Goal: Task Accomplishment & Management: Use online tool/utility

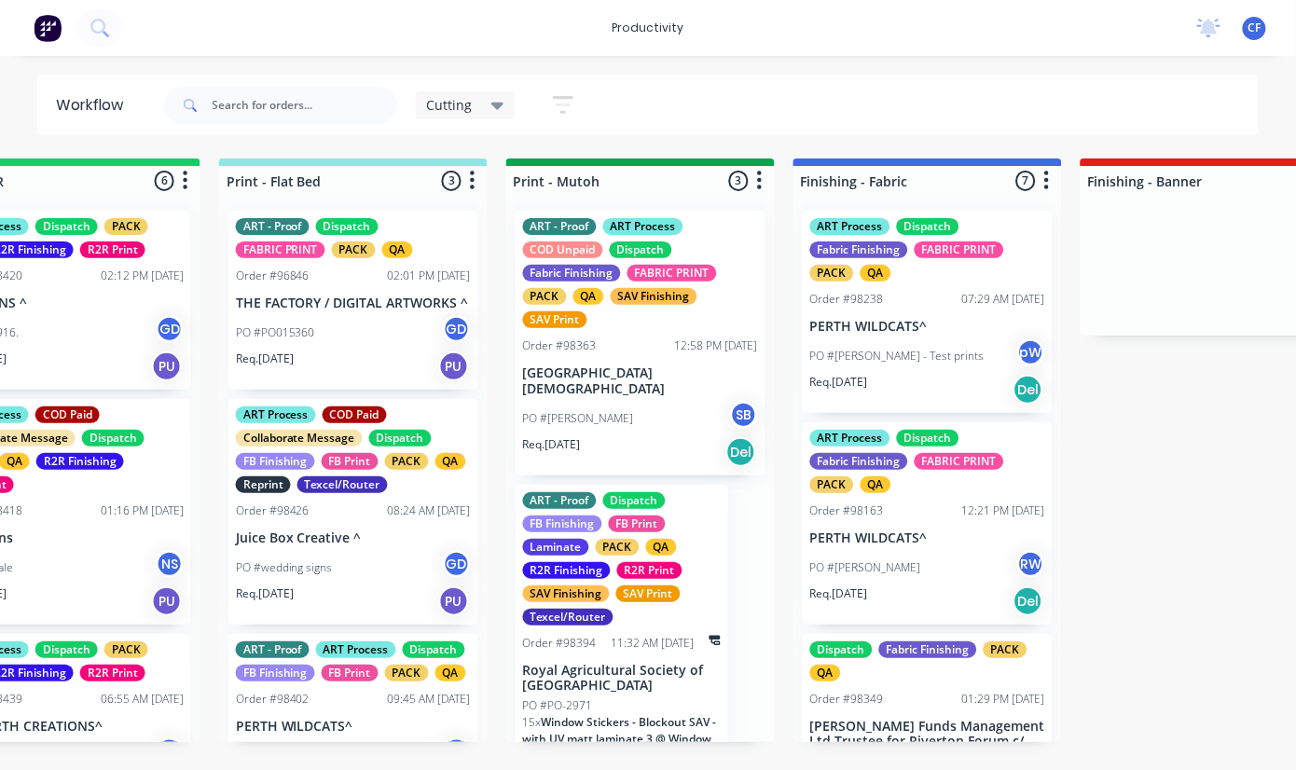
scroll to position [104, 0]
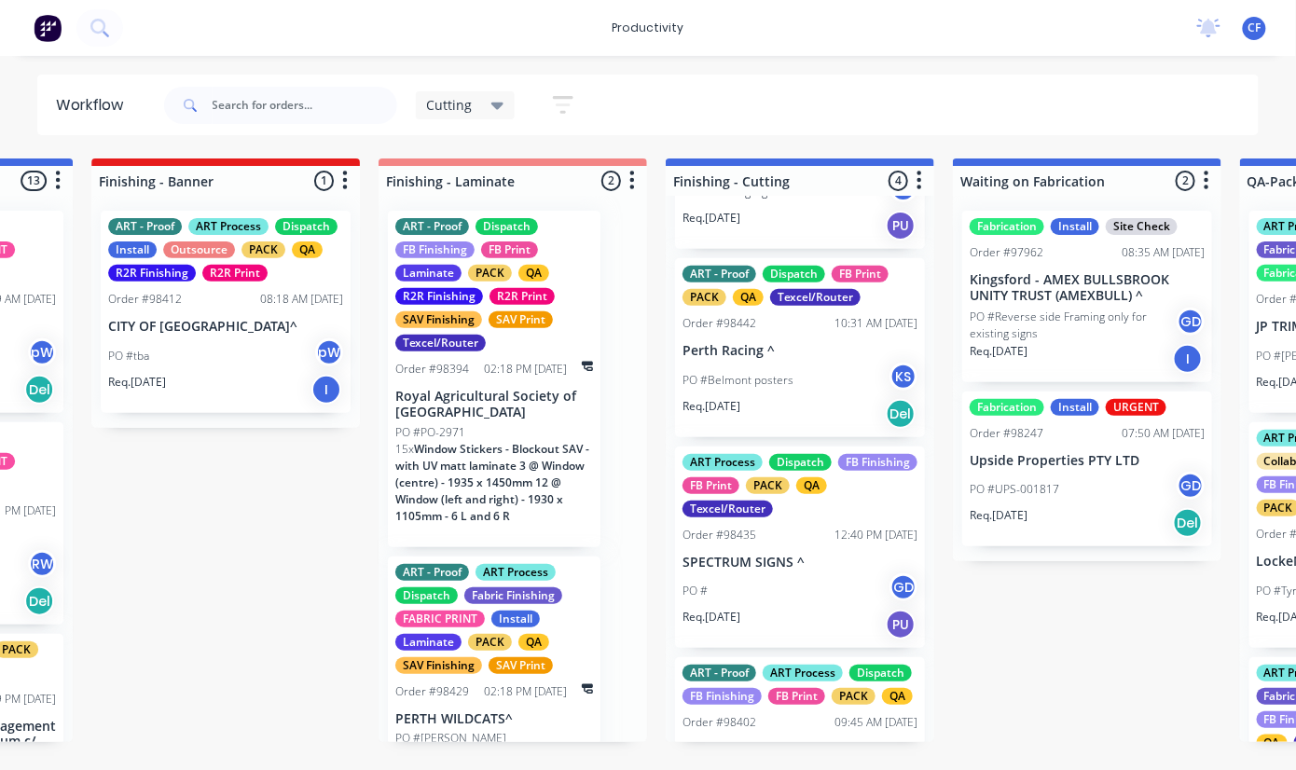
scroll to position [248, 0]
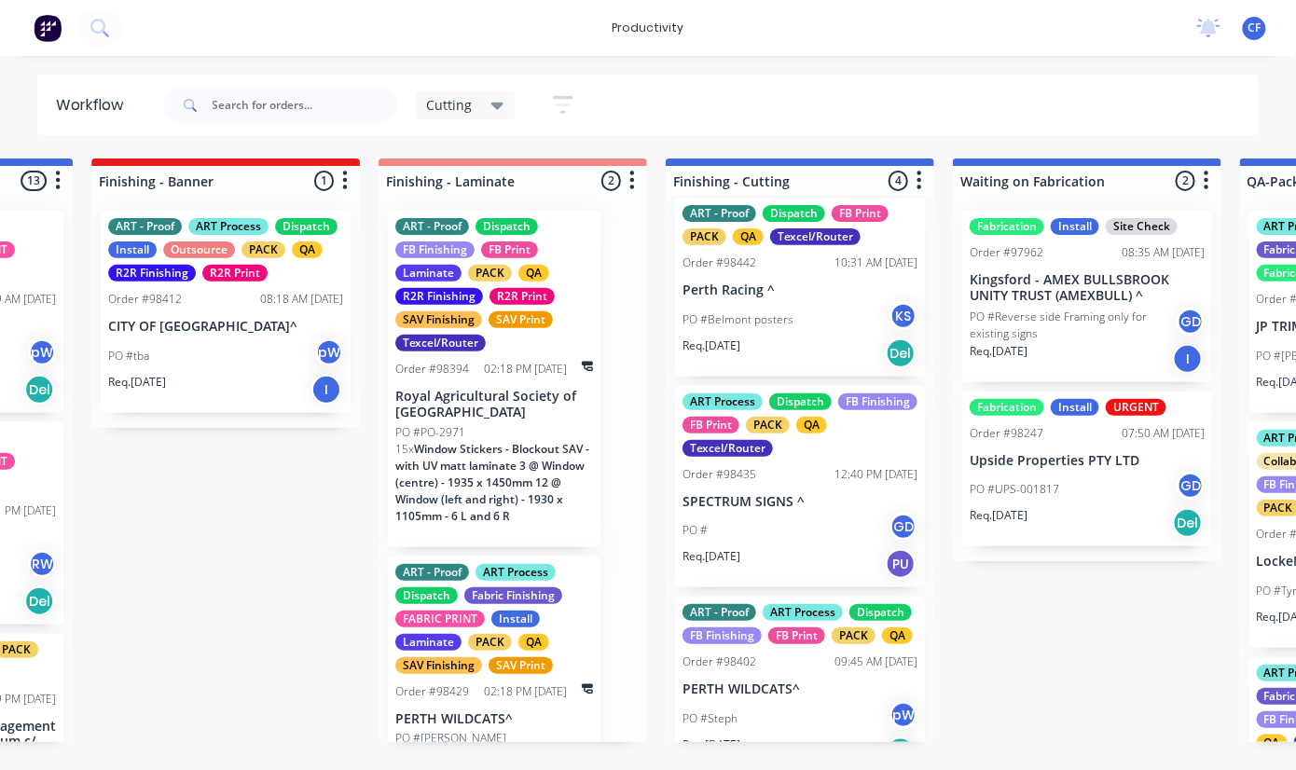
click at [769, 313] on p "PO #Belmont posters" at bounding box center [737, 319] width 111 height 17
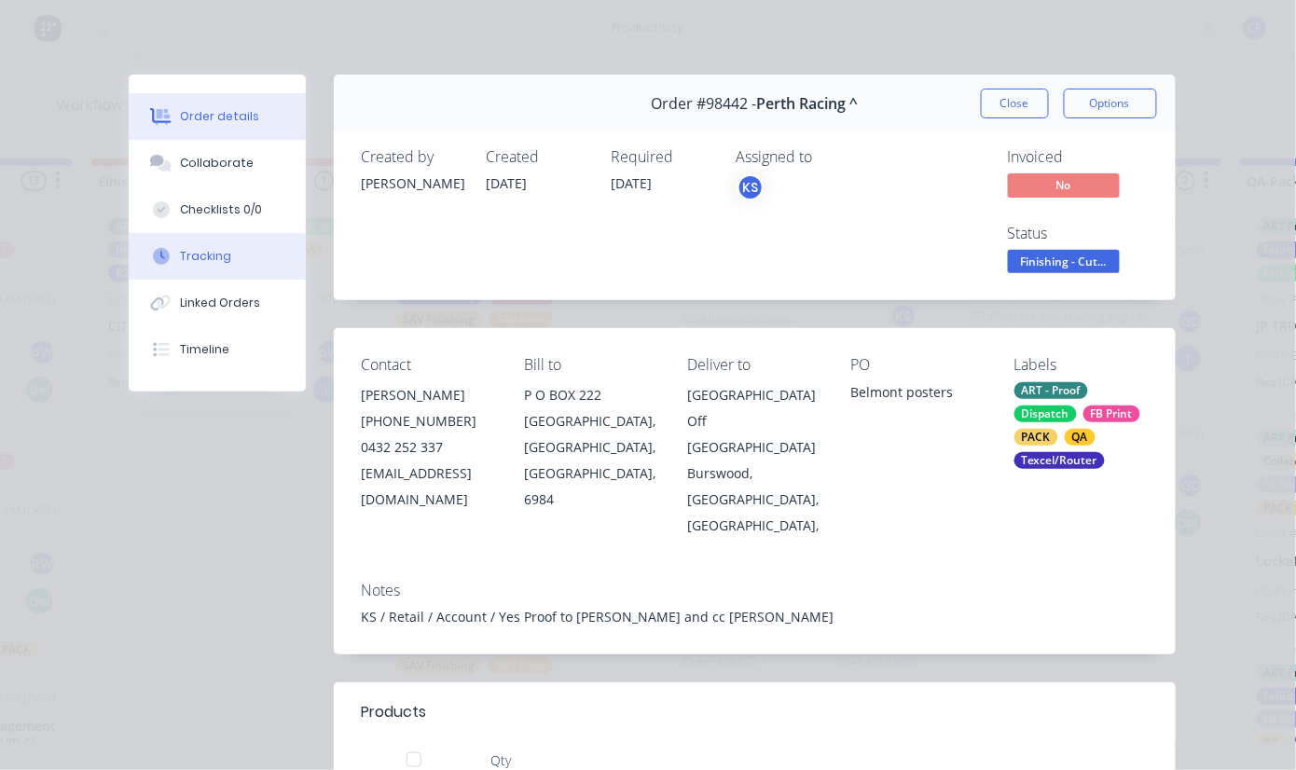
click at [188, 255] on div "Tracking" at bounding box center [205, 256] width 51 height 17
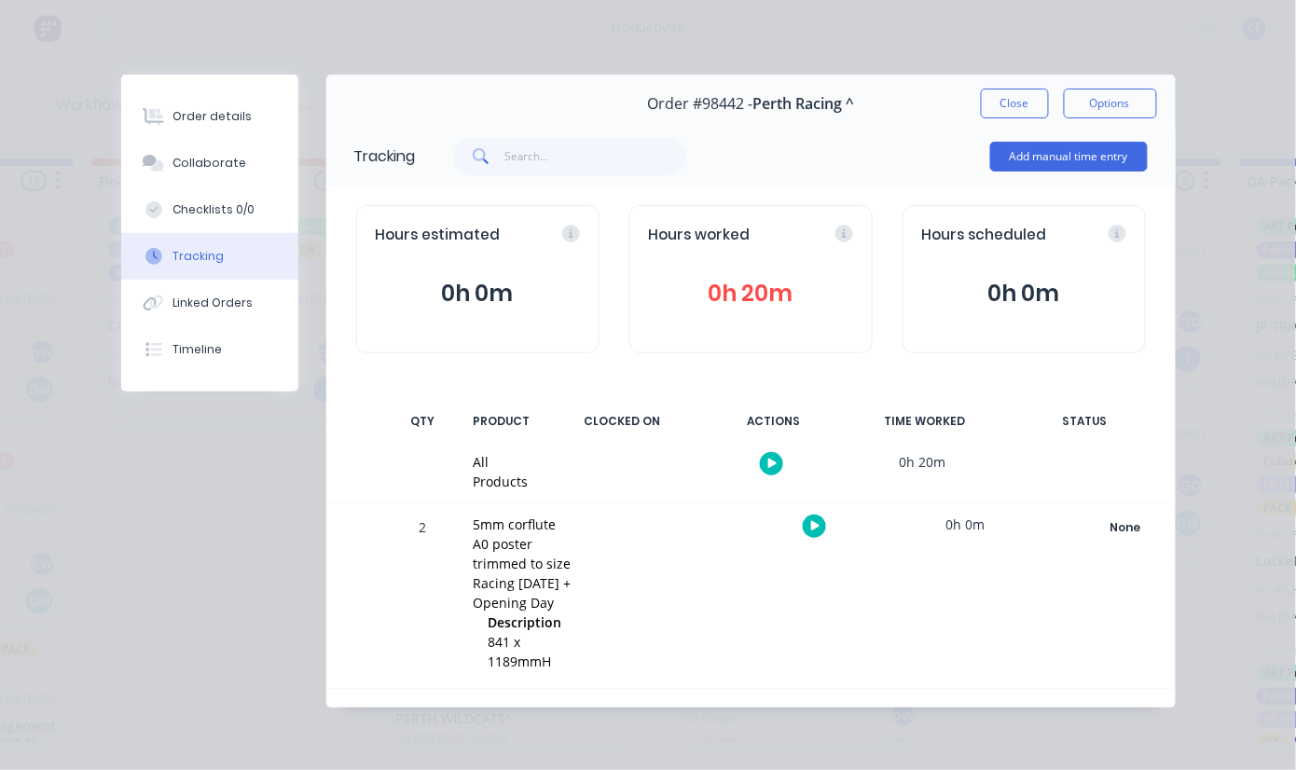
click at [822, 523] on button "button" at bounding box center [814, 526] width 23 height 23
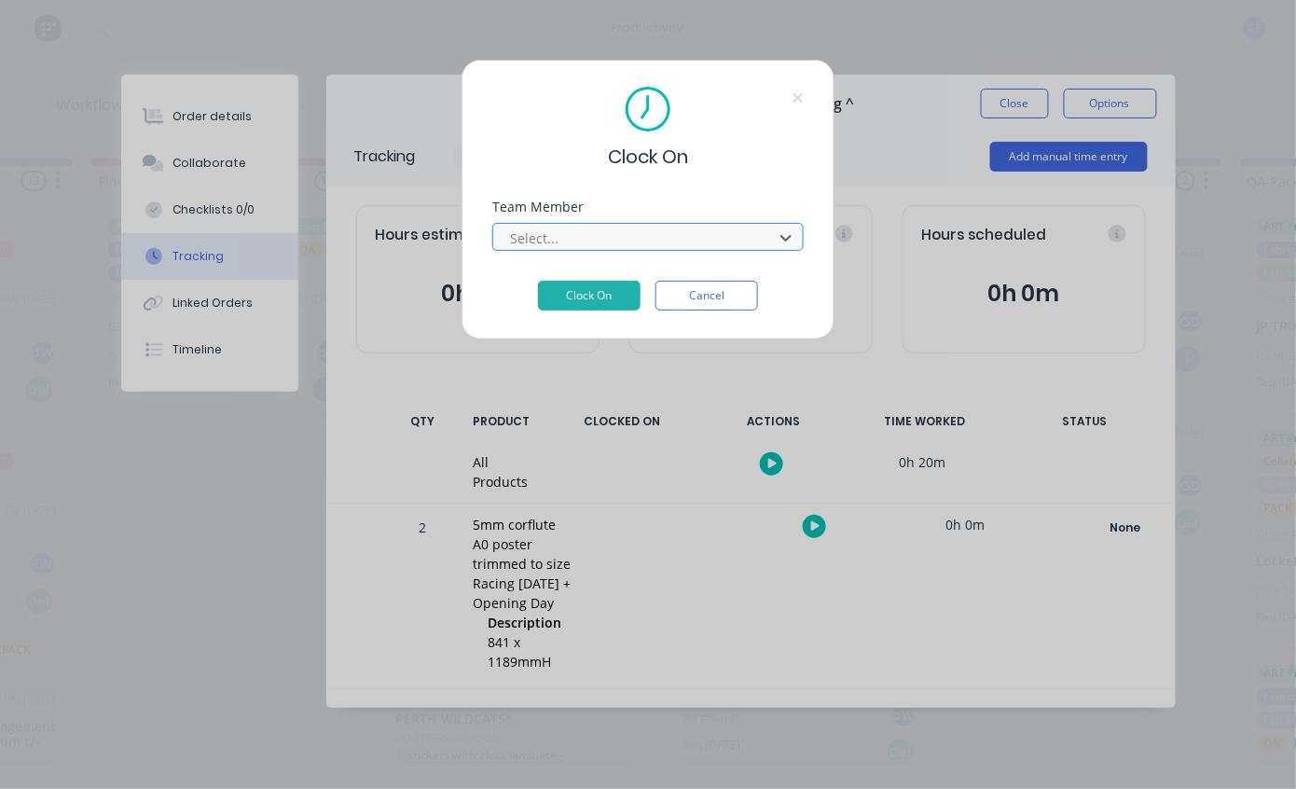
click at [569, 231] on div at bounding box center [635, 238] width 255 height 23
type input "PRO"
click at [538, 281] on button "Clock On" at bounding box center [589, 296] width 103 height 30
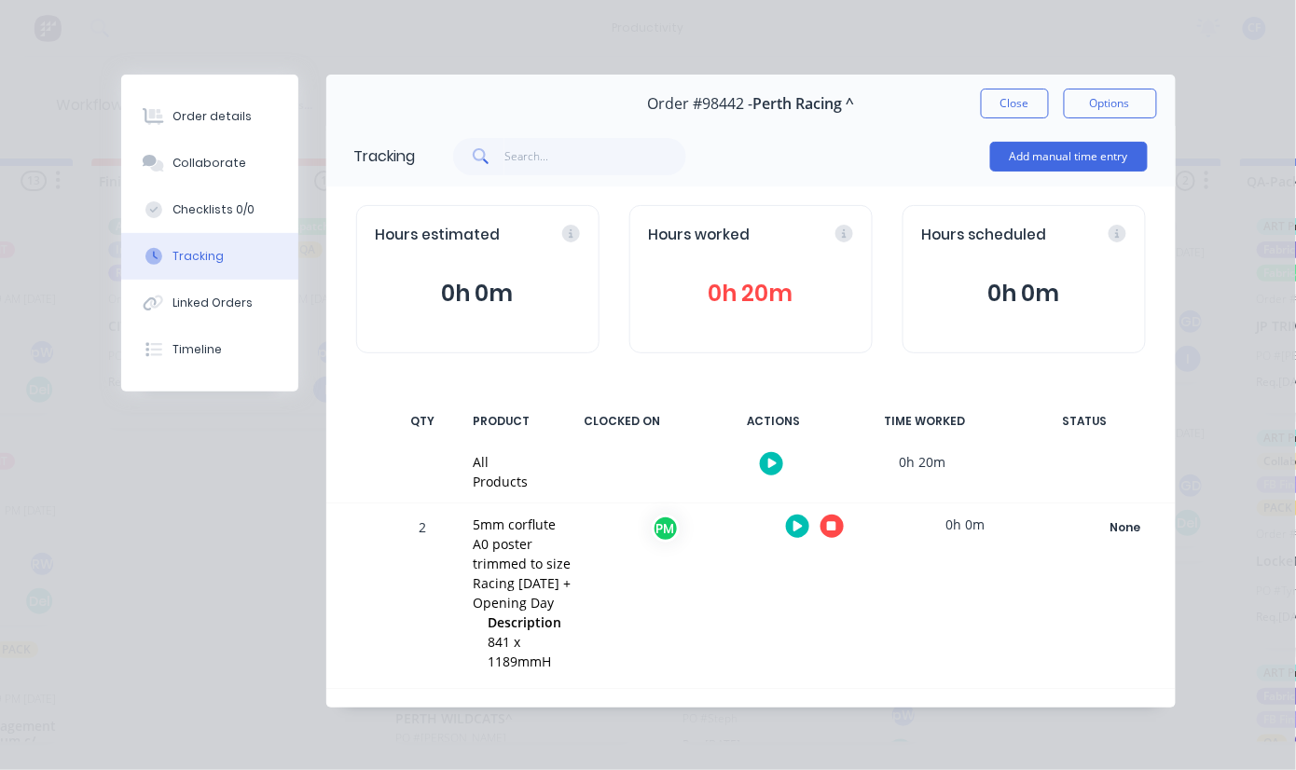
click at [831, 531] on icon "button" at bounding box center [831, 526] width 9 height 12
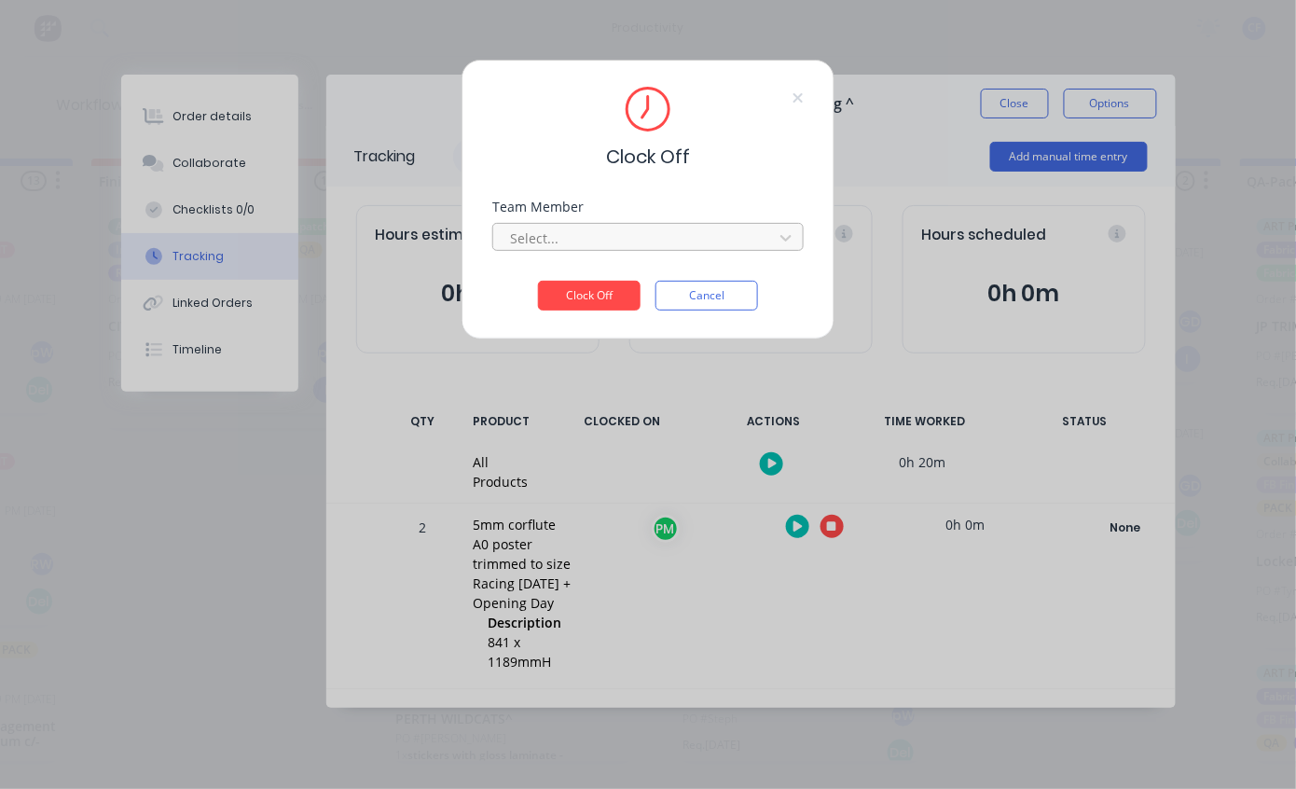
click at [605, 240] on div at bounding box center [635, 238] width 255 height 23
type input "PRO"
click at [538, 281] on button "Clock Off" at bounding box center [589, 296] width 103 height 30
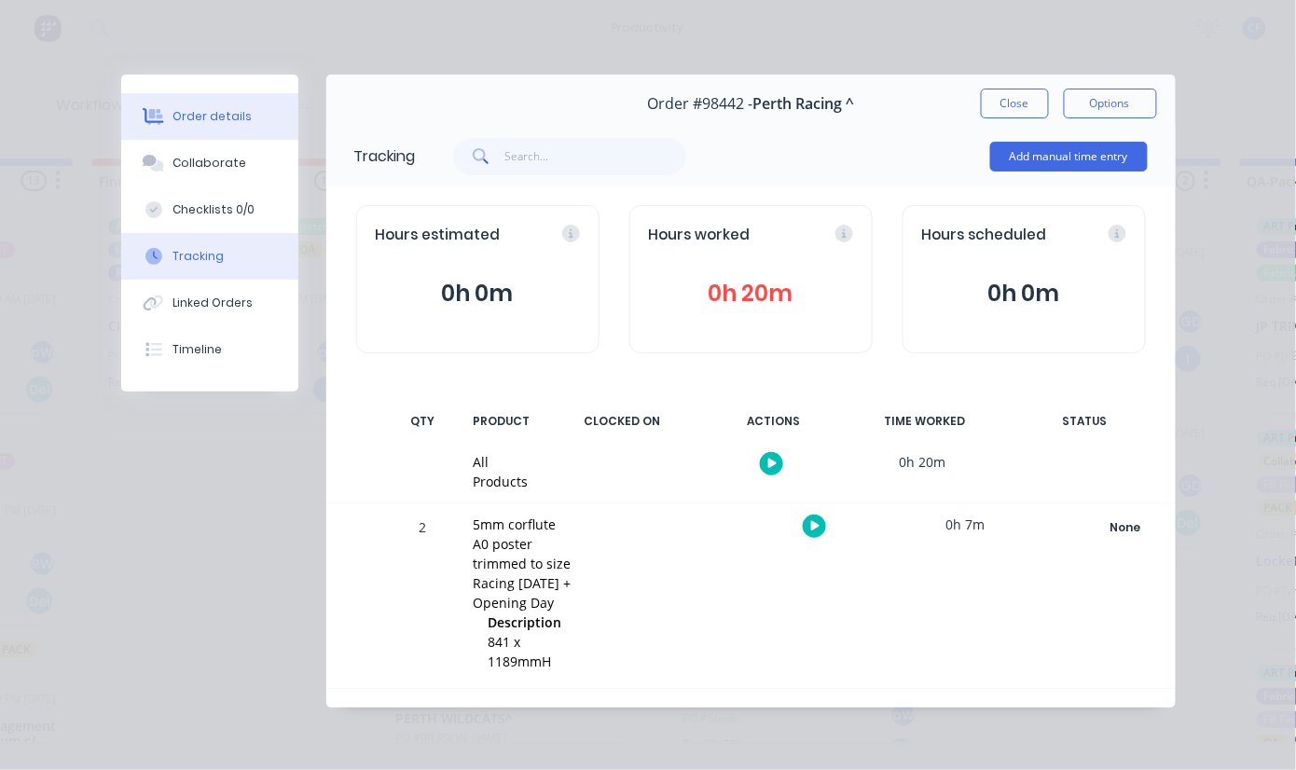
click at [160, 109] on icon at bounding box center [155, 117] width 15 height 16
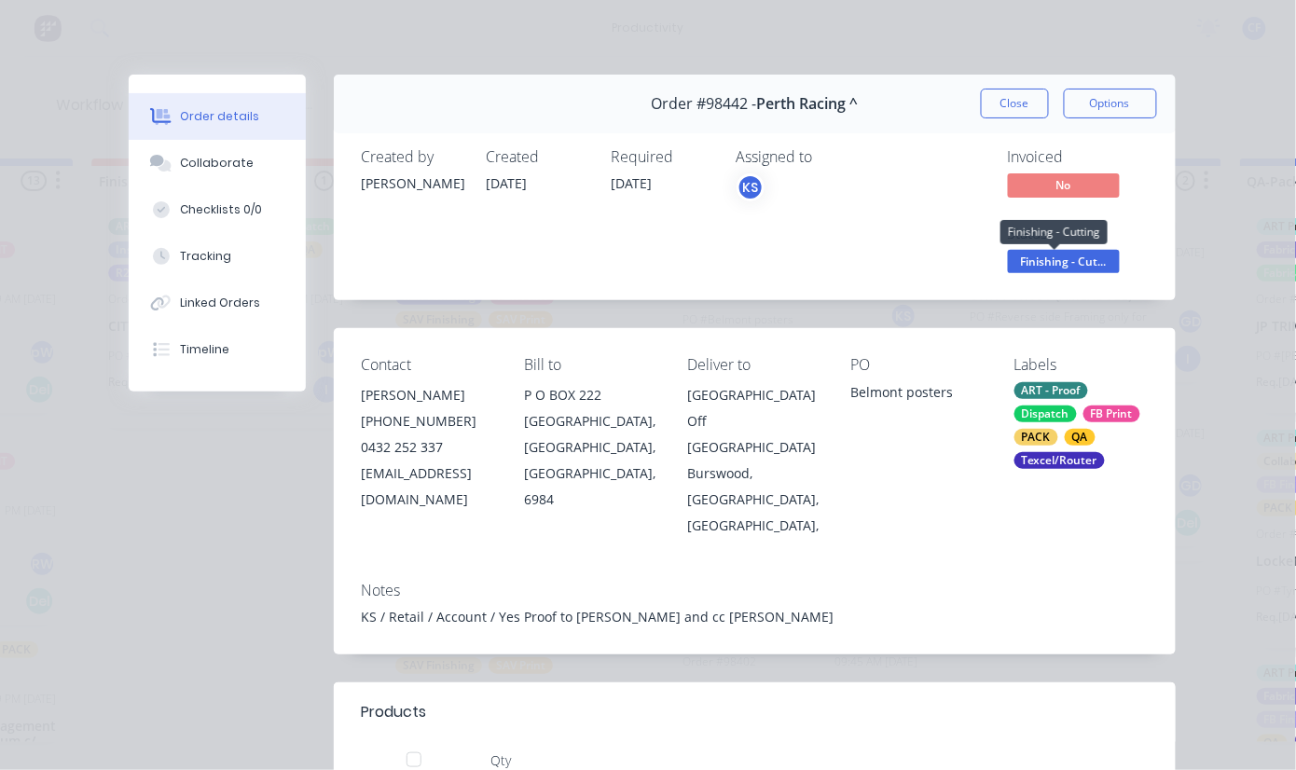
click at [1037, 266] on span "Finishing - Cut..." at bounding box center [1064, 261] width 112 height 23
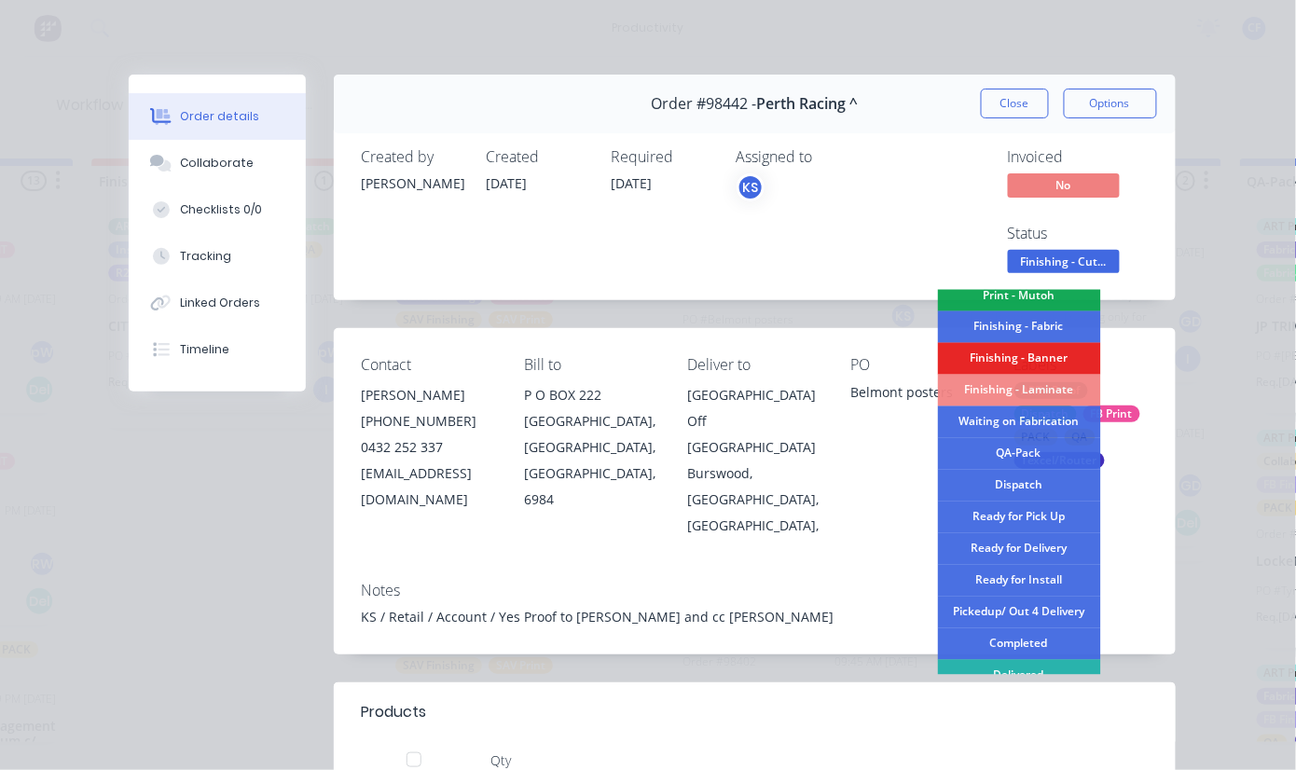
scroll to position [373, 0]
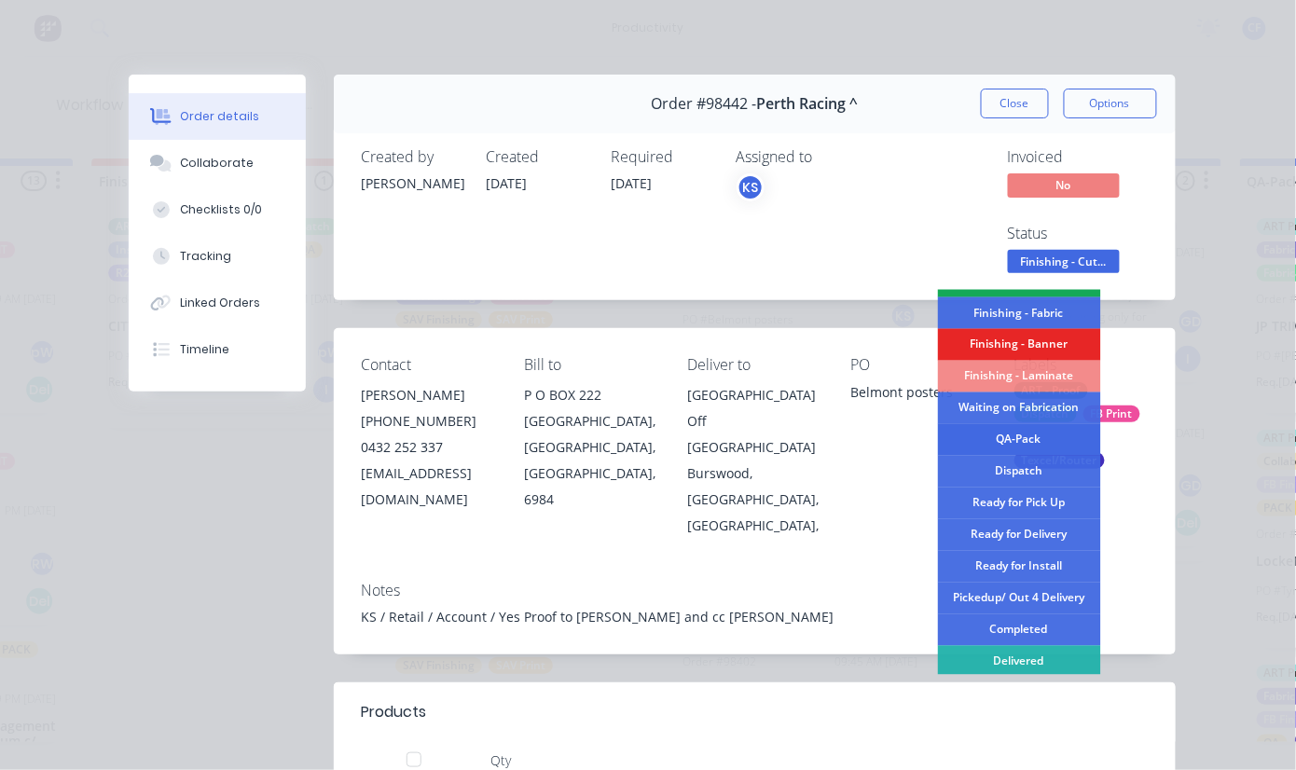
click at [1016, 433] on div "QA-Pack" at bounding box center [1019, 440] width 163 height 32
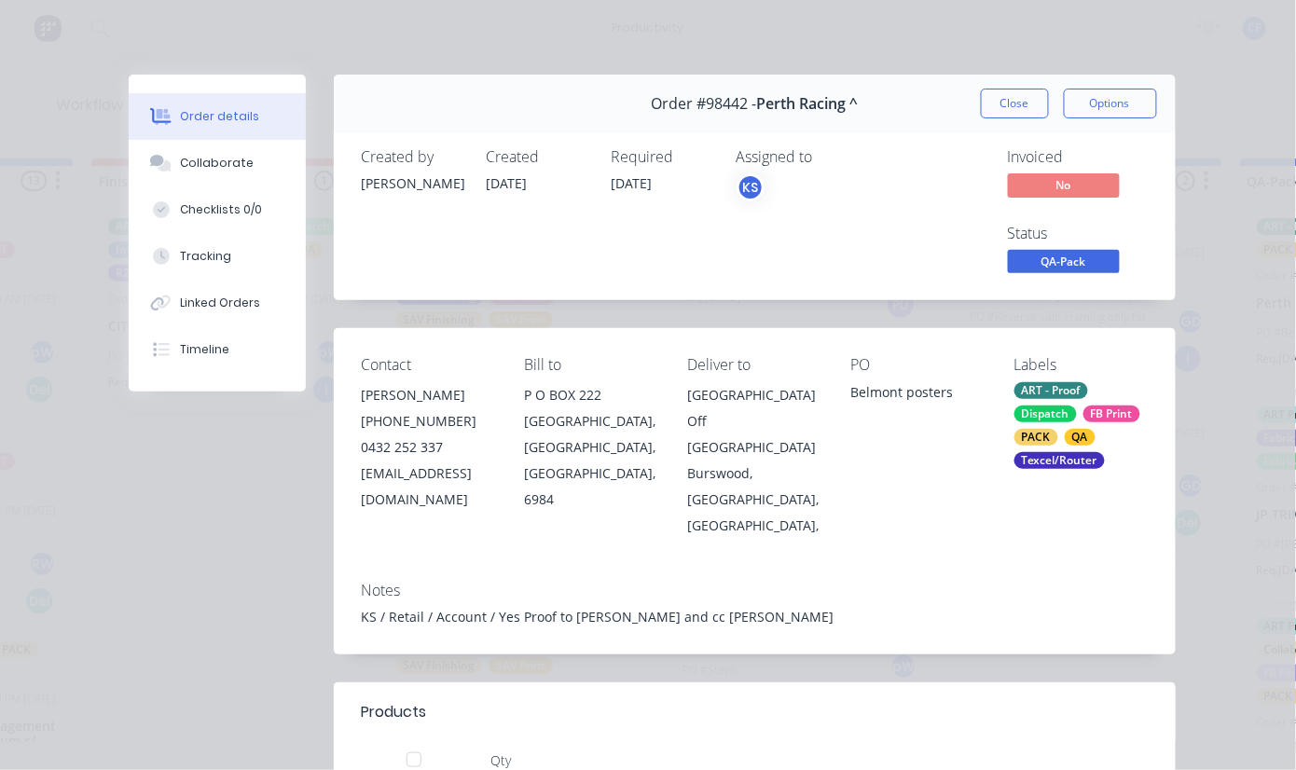
scroll to position [113, 0]
click at [1008, 95] on button "Close" at bounding box center [1015, 104] width 68 height 30
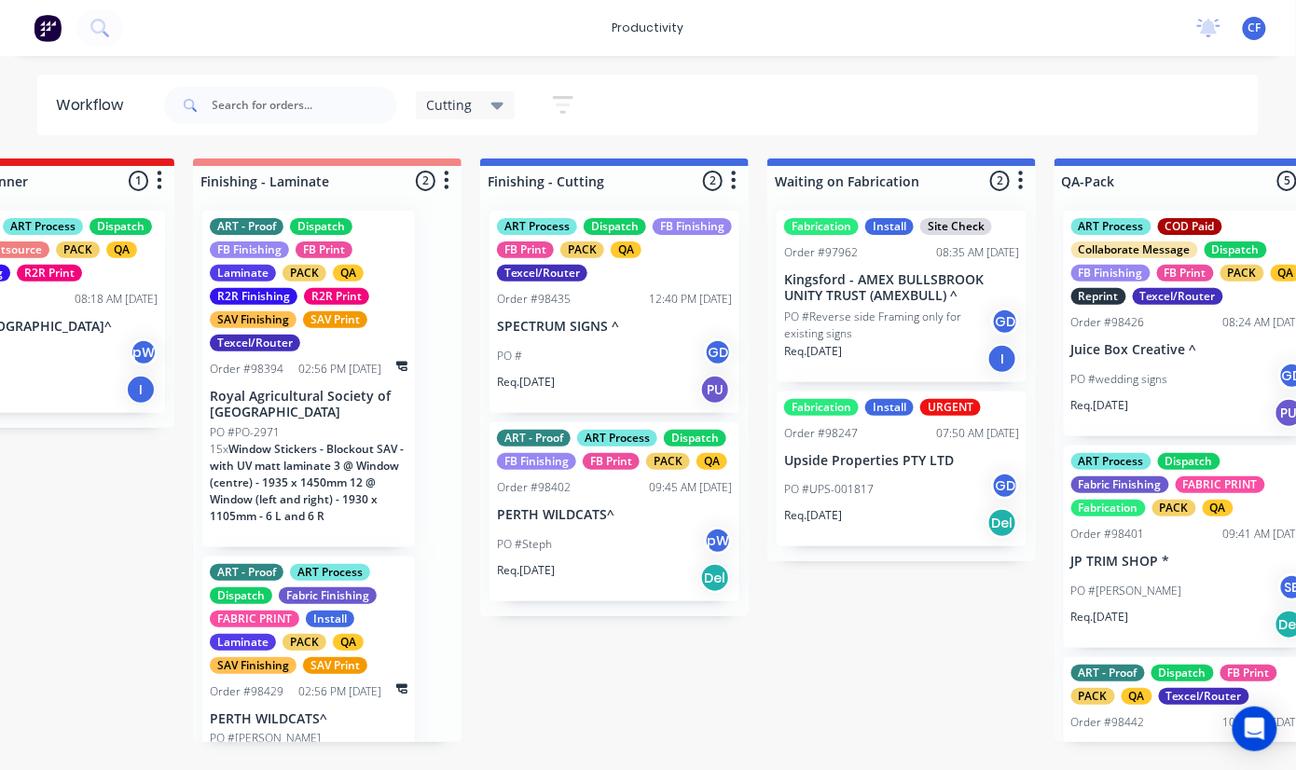
scroll to position [0, 1928]
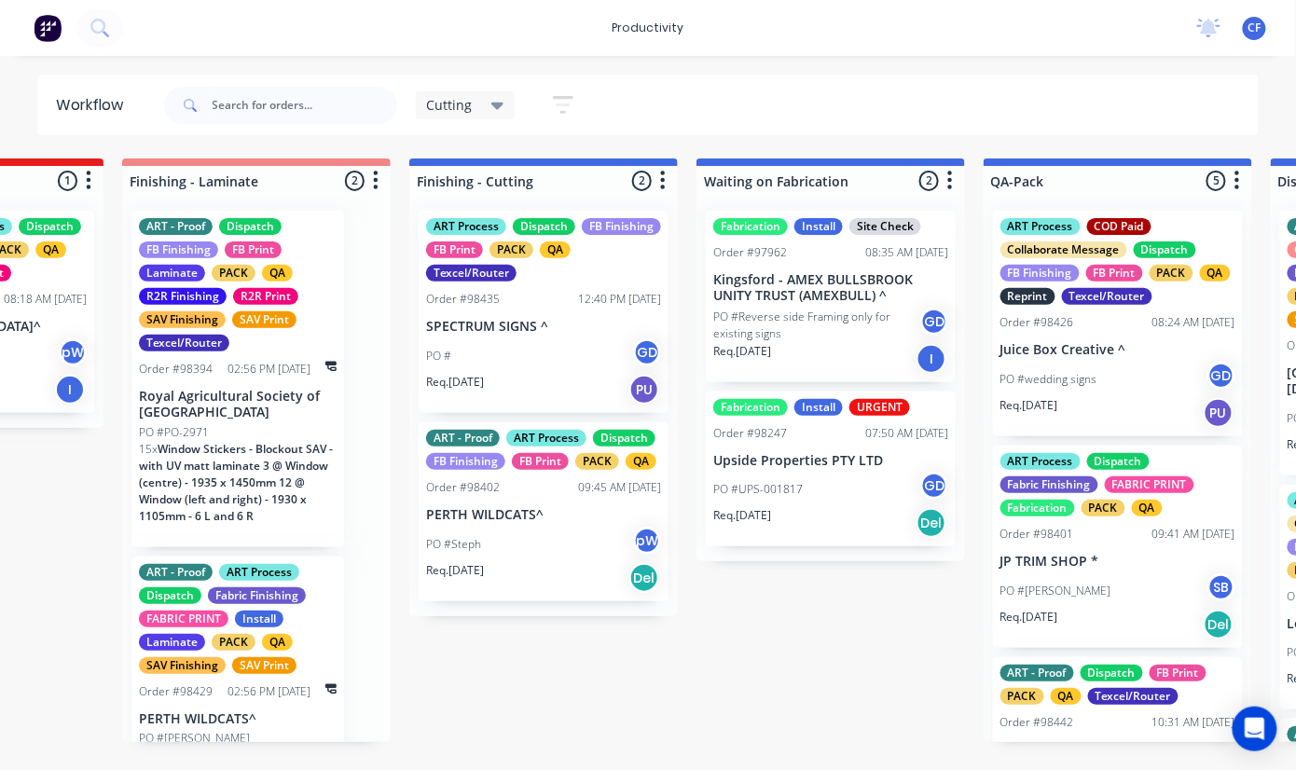
click at [474, 336] on div "ART Process Dispatch FB Finishing FB Print PACK QA Texcel/Router Order #98435 1…" at bounding box center [544, 312] width 250 height 202
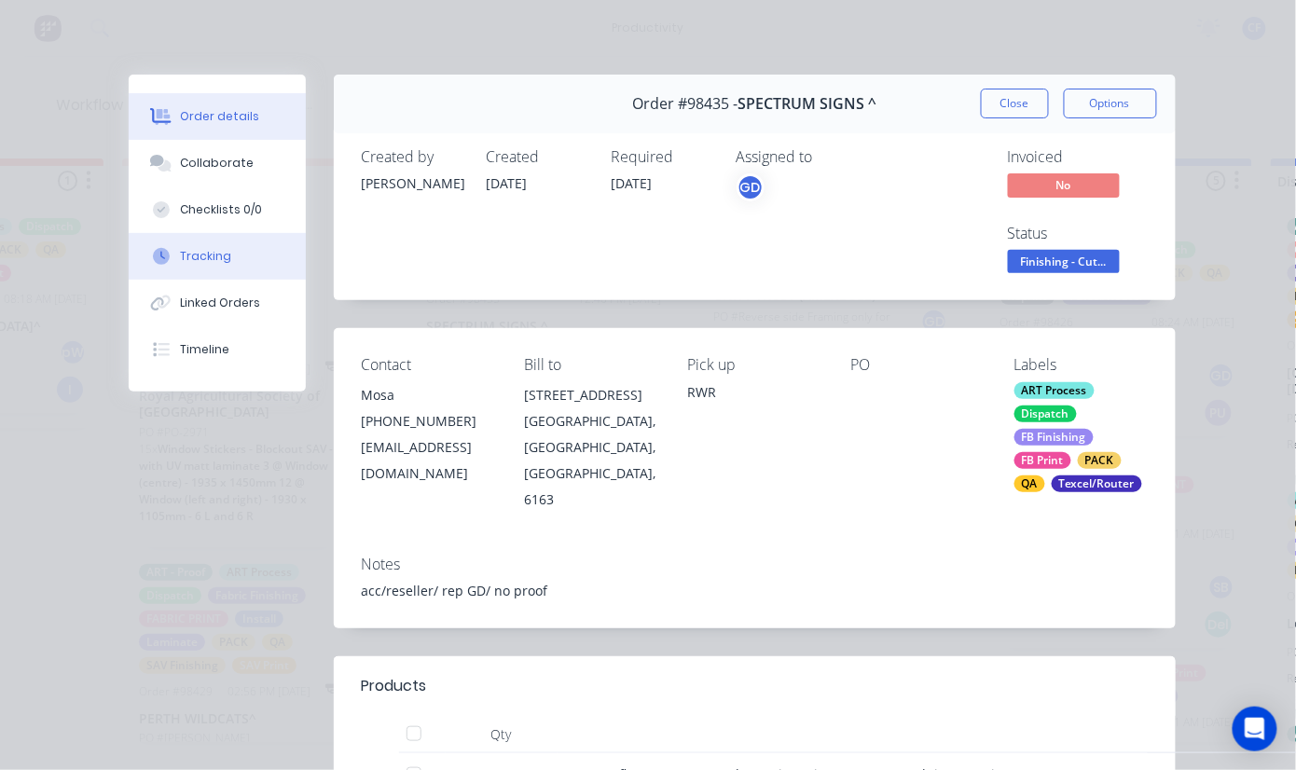
drag, startPoint x: 222, startPoint y: 239, endPoint x: 213, endPoint y: 276, distance: 38.4
click at [220, 240] on button "Tracking" at bounding box center [217, 256] width 177 height 47
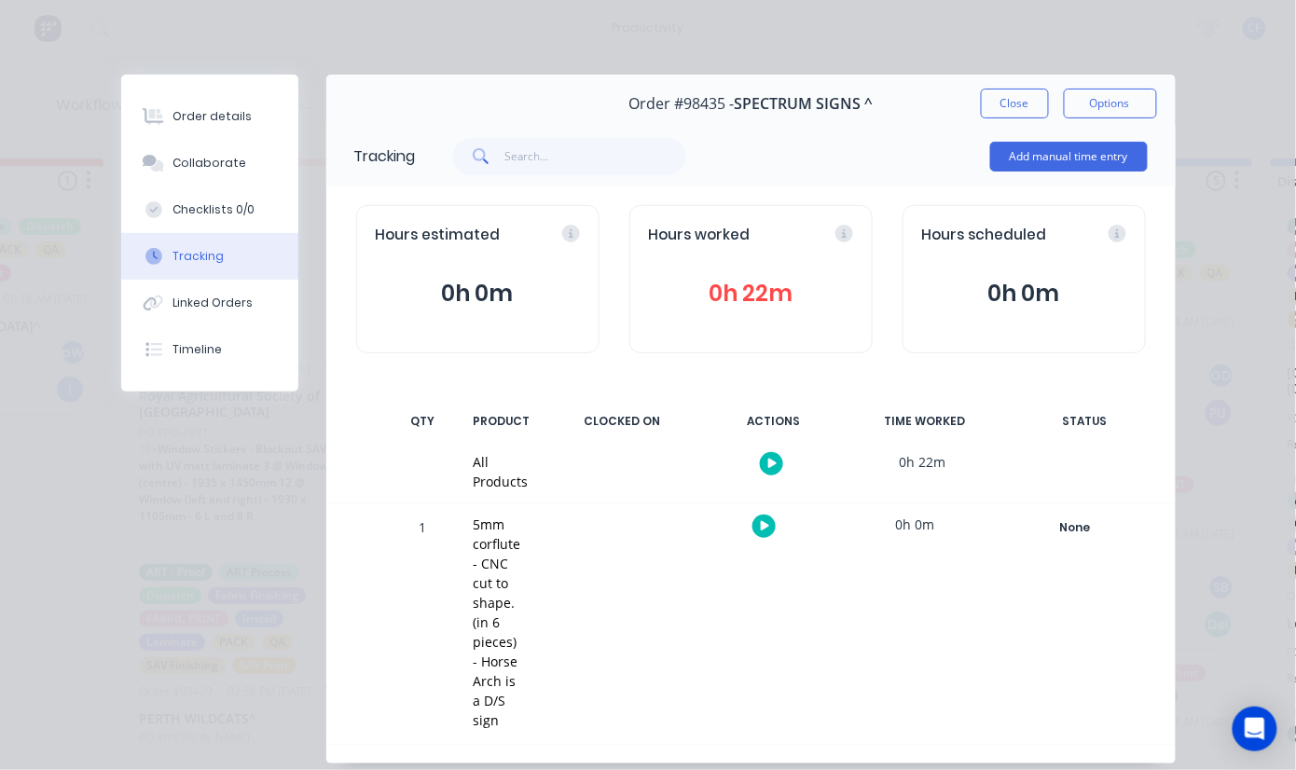
click at [761, 522] on icon "button" at bounding box center [765, 526] width 9 height 12
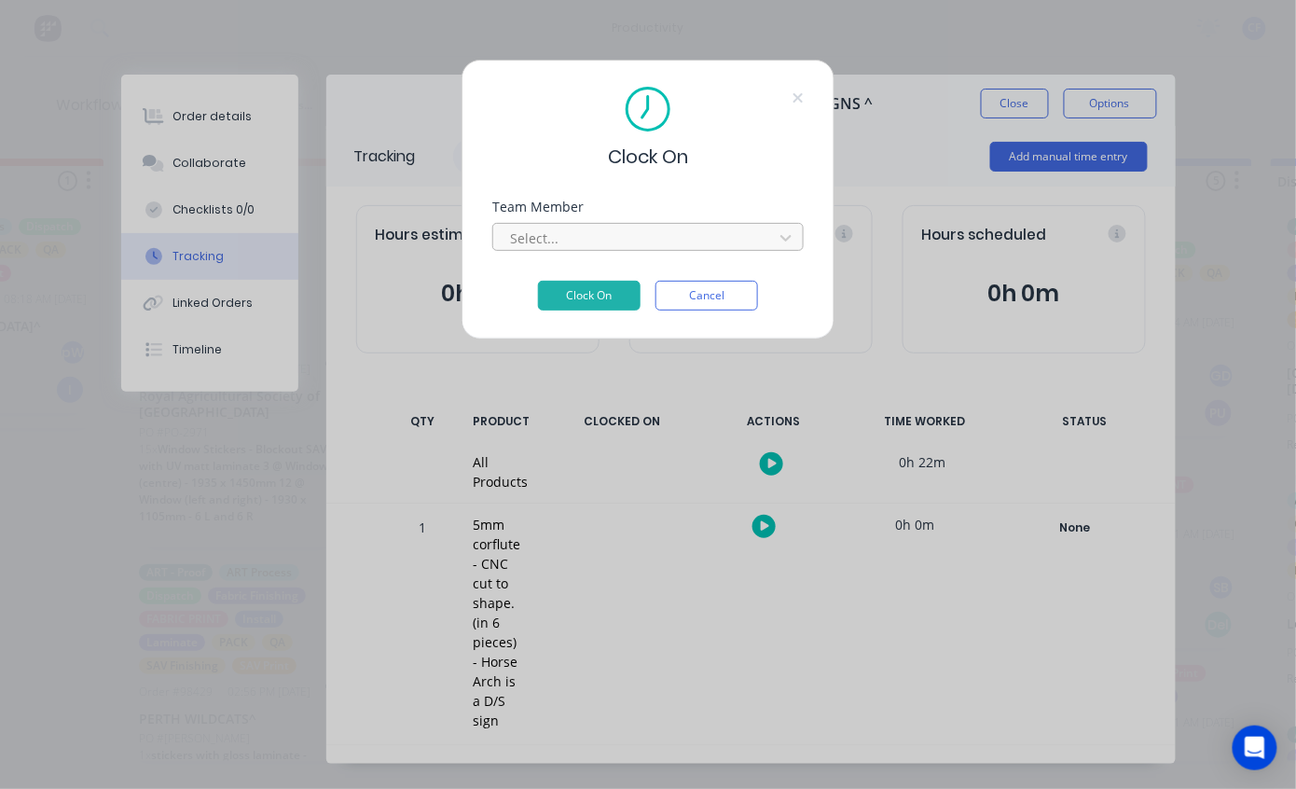
click at [582, 239] on div at bounding box center [635, 238] width 255 height 23
type input "PRO"
click at [538, 281] on button "Clock On" at bounding box center [589, 296] width 103 height 30
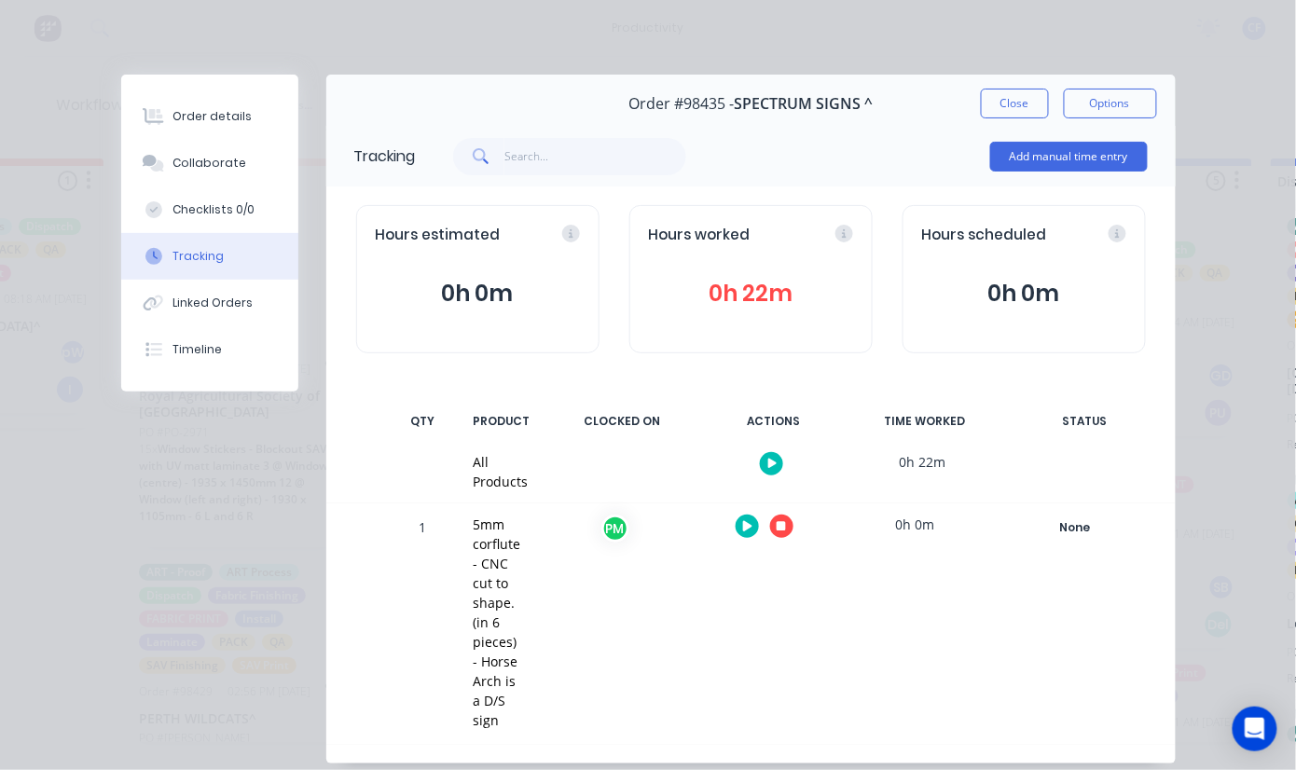
click at [770, 527] on button "button" at bounding box center [781, 526] width 23 height 23
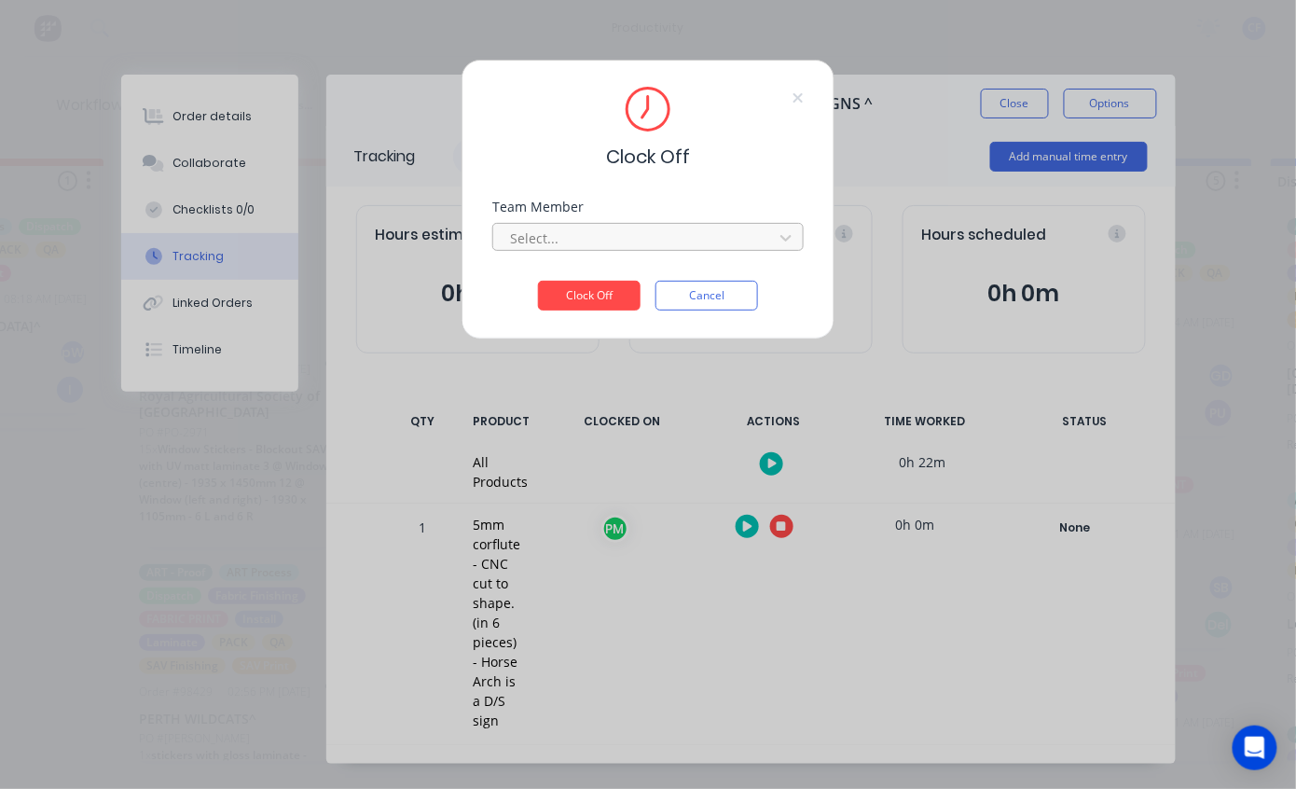
click at [621, 240] on div at bounding box center [635, 238] width 255 height 23
type input "PRO"
type input "\"
type input "PRO"
click at [538, 281] on button "Clock Off" at bounding box center [589, 296] width 103 height 30
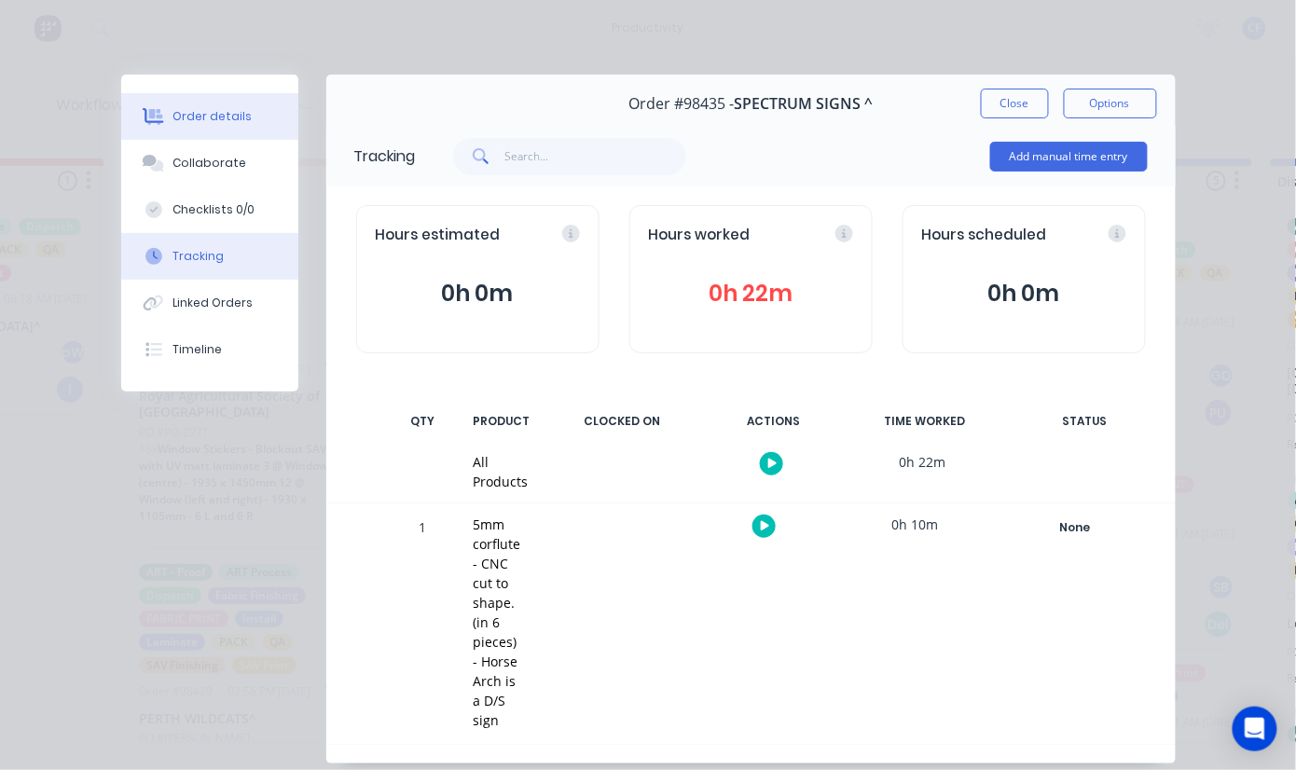
click at [194, 114] on div "Order details" at bounding box center [211, 116] width 79 height 17
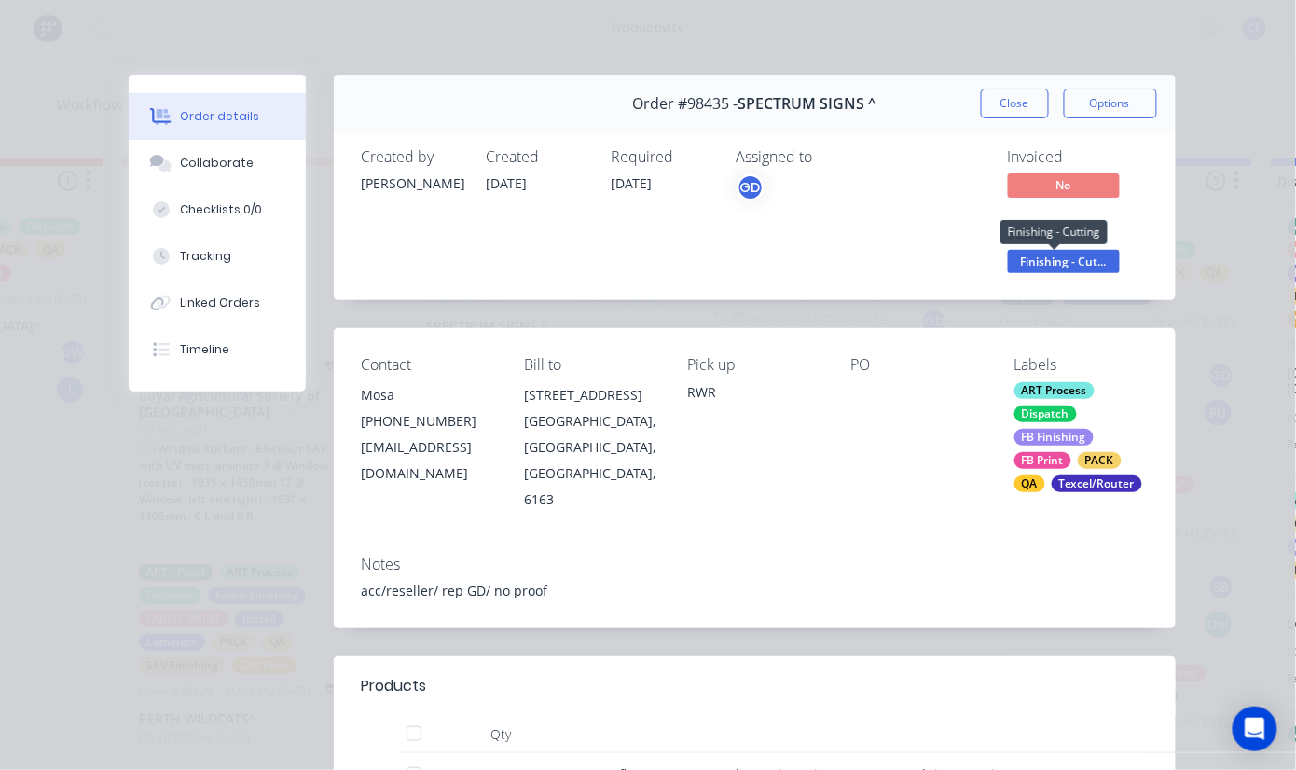
click at [1042, 266] on span "Finishing - Cut..." at bounding box center [1064, 261] width 112 height 23
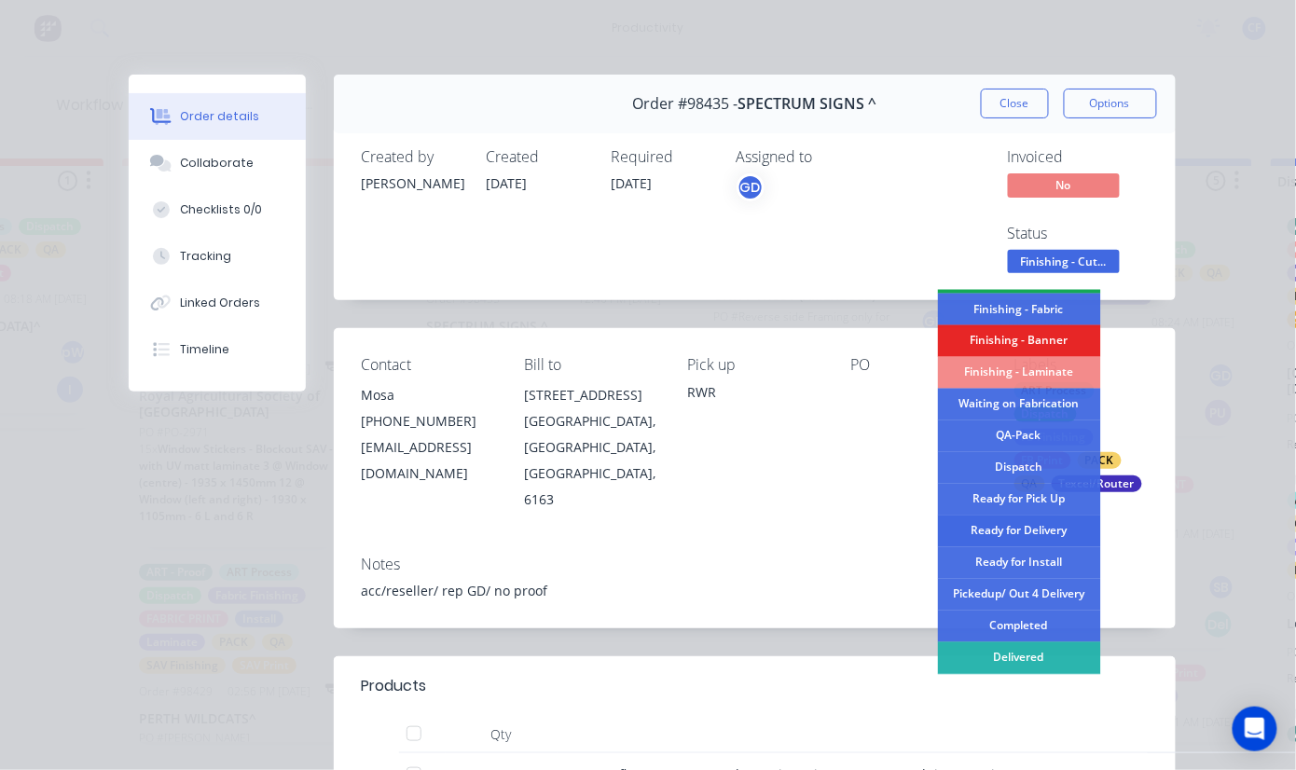
scroll to position [397, 0]
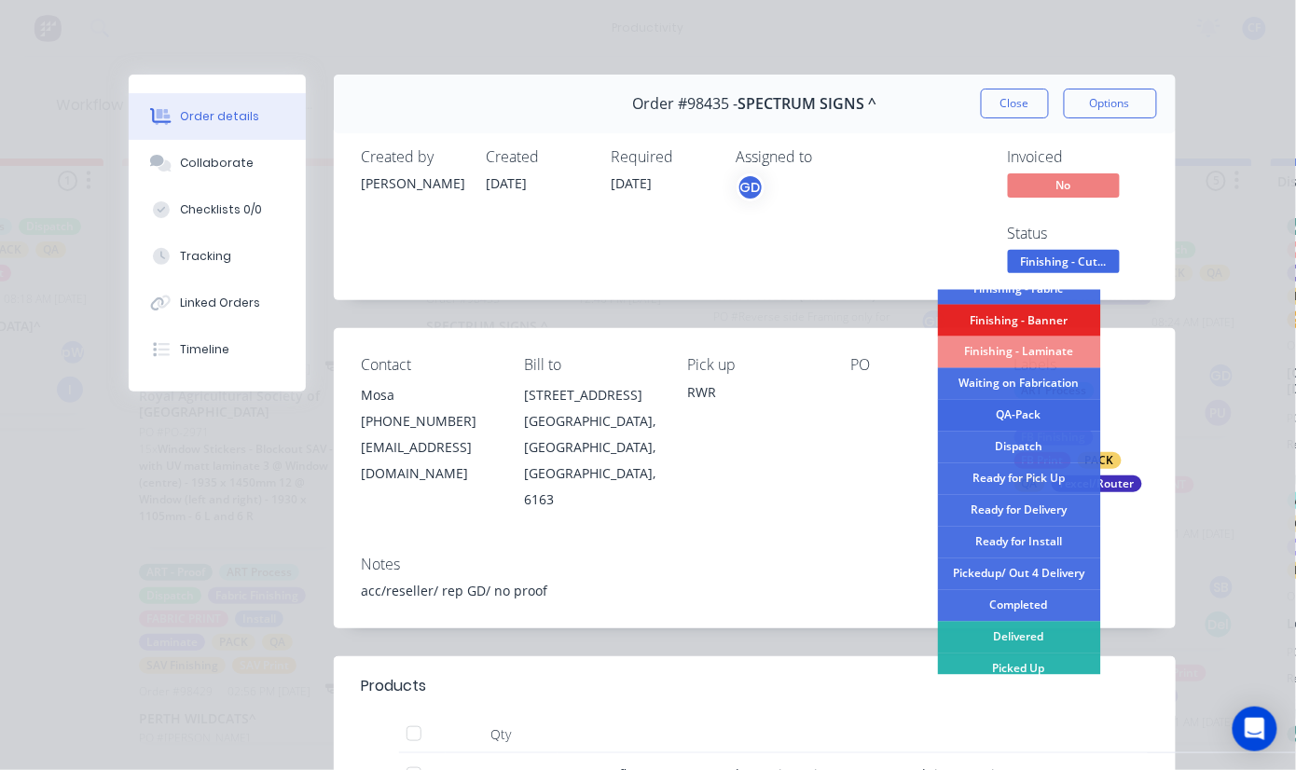
click at [1003, 422] on div "QA-Pack" at bounding box center [1019, 416] width 163 height 32
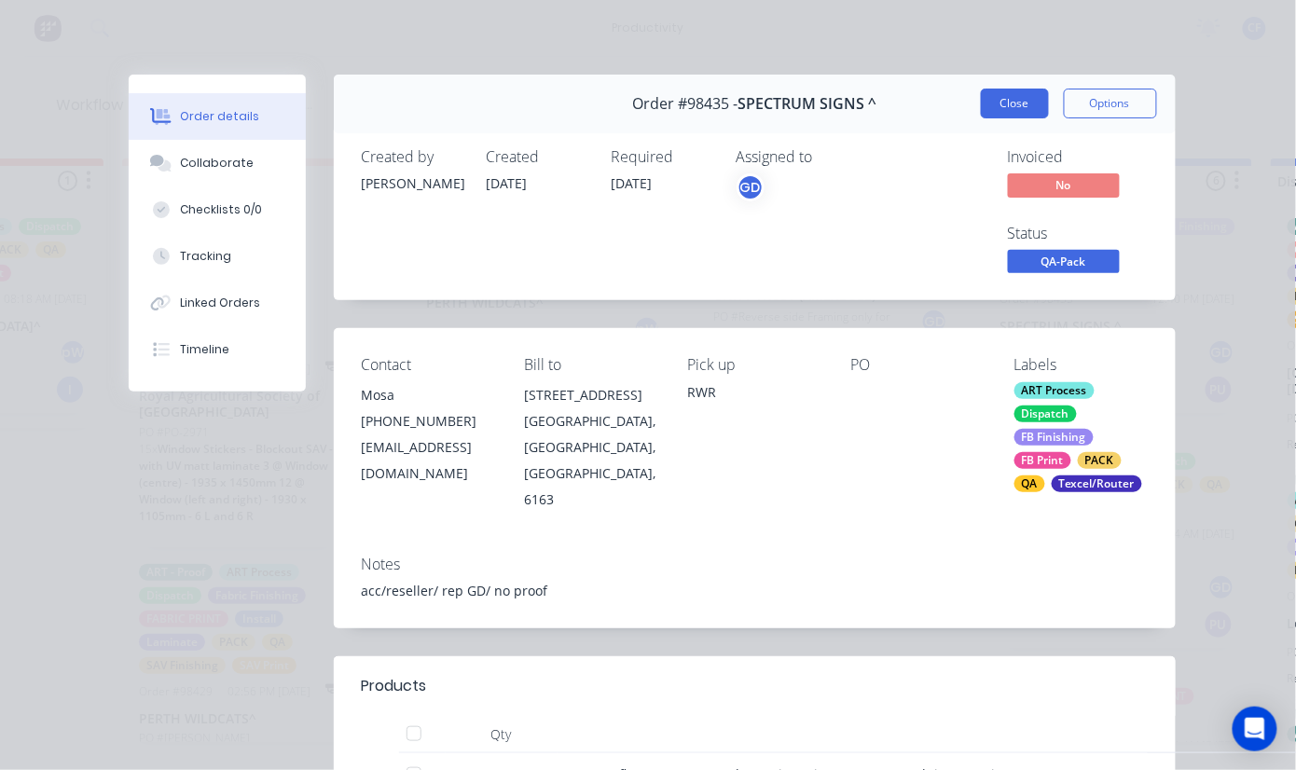
click at [1022, 93] on button "Close" at bounding box center [1015, 104] width 68 height 30
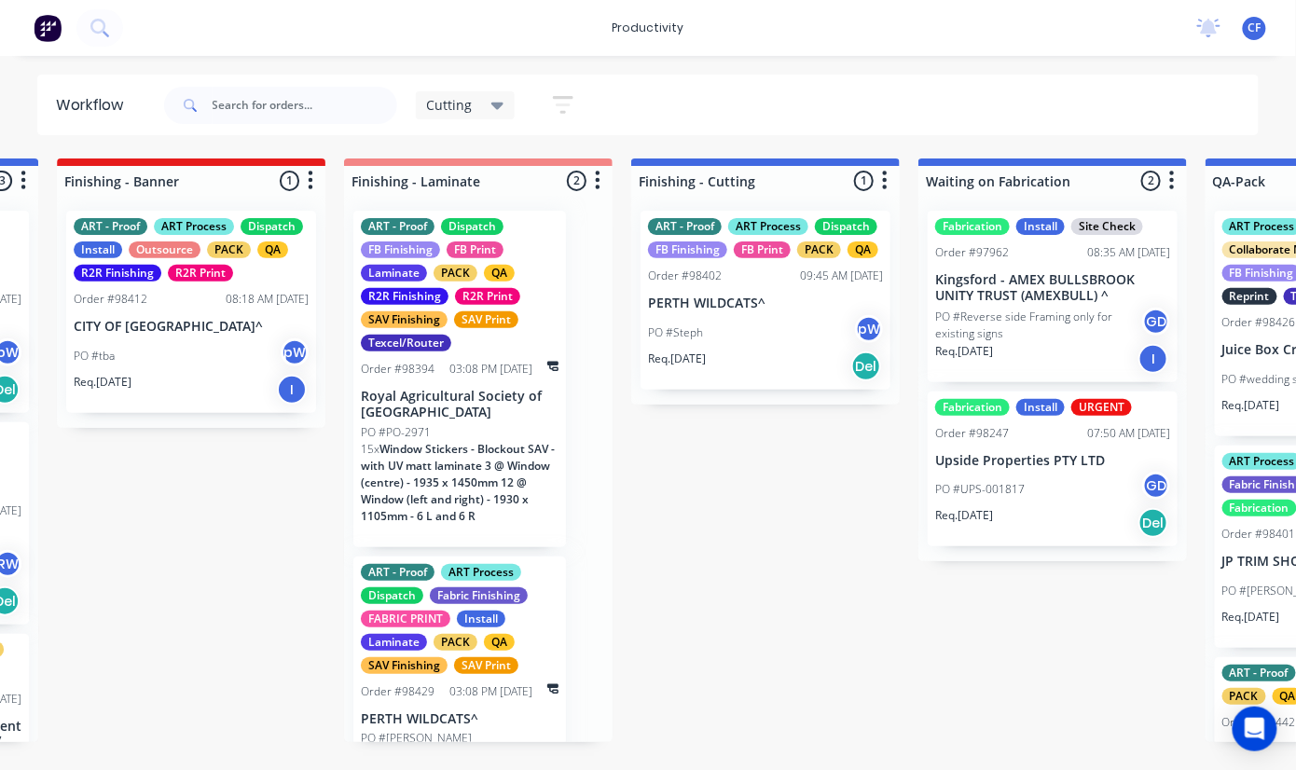
scroll to position [0, 1713]
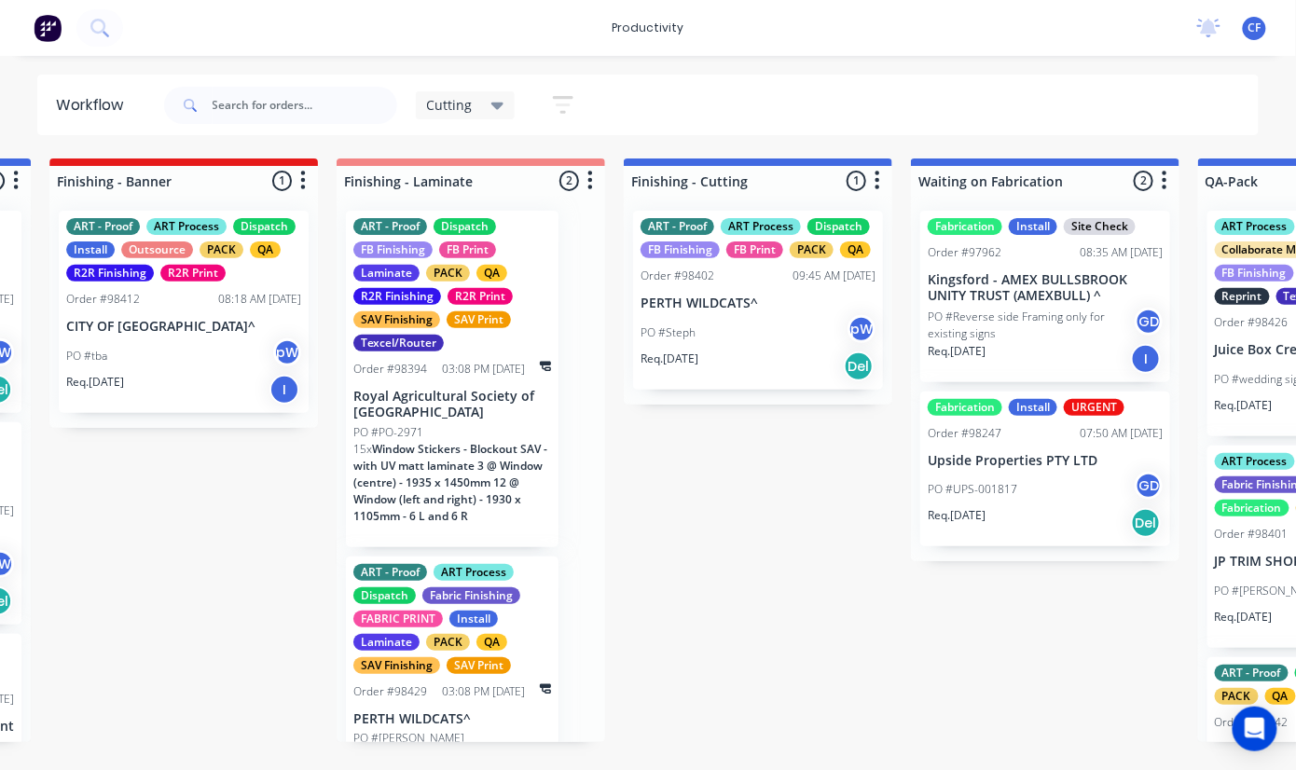
click at [725, 296] on p "PERTH WILDCATS^" at bounding box center [757, 303] width 235 height 16
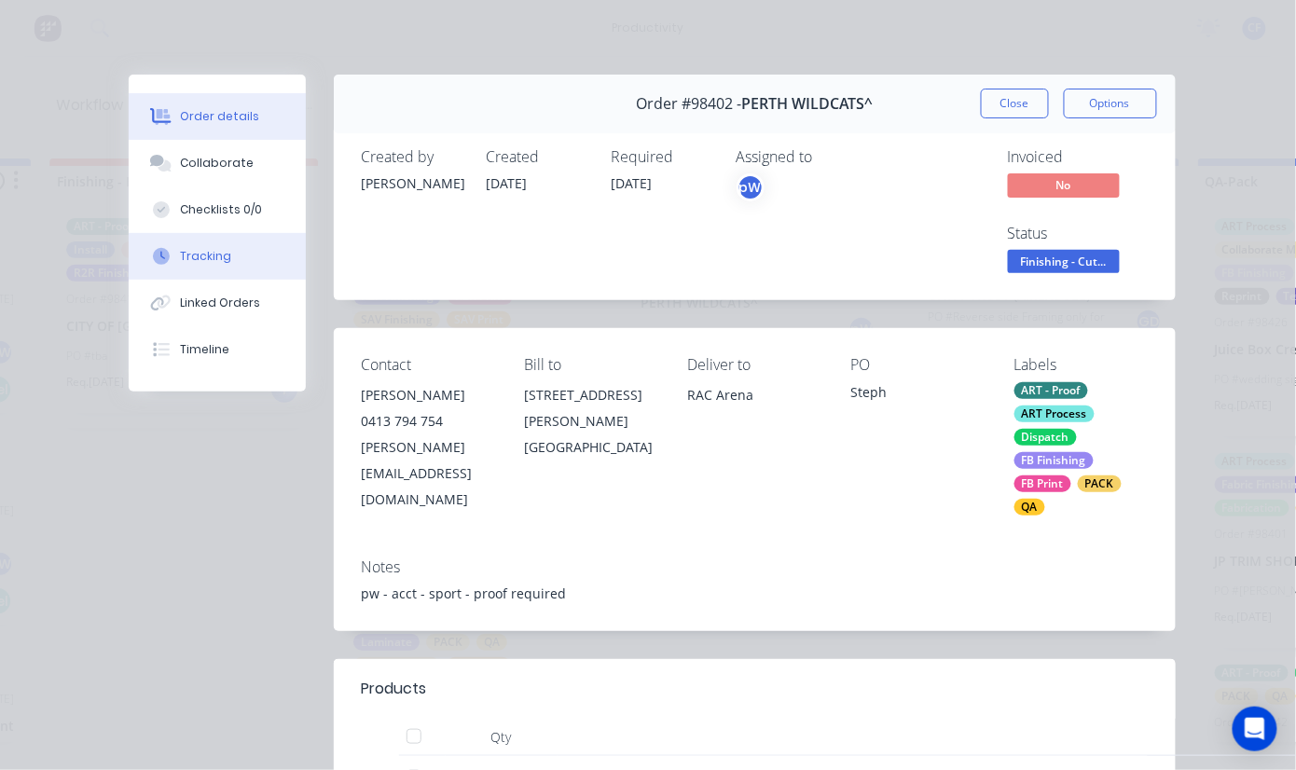
click at [192, 258] on div "Tracking" at bounding box center [205, 256] width 51 height 17
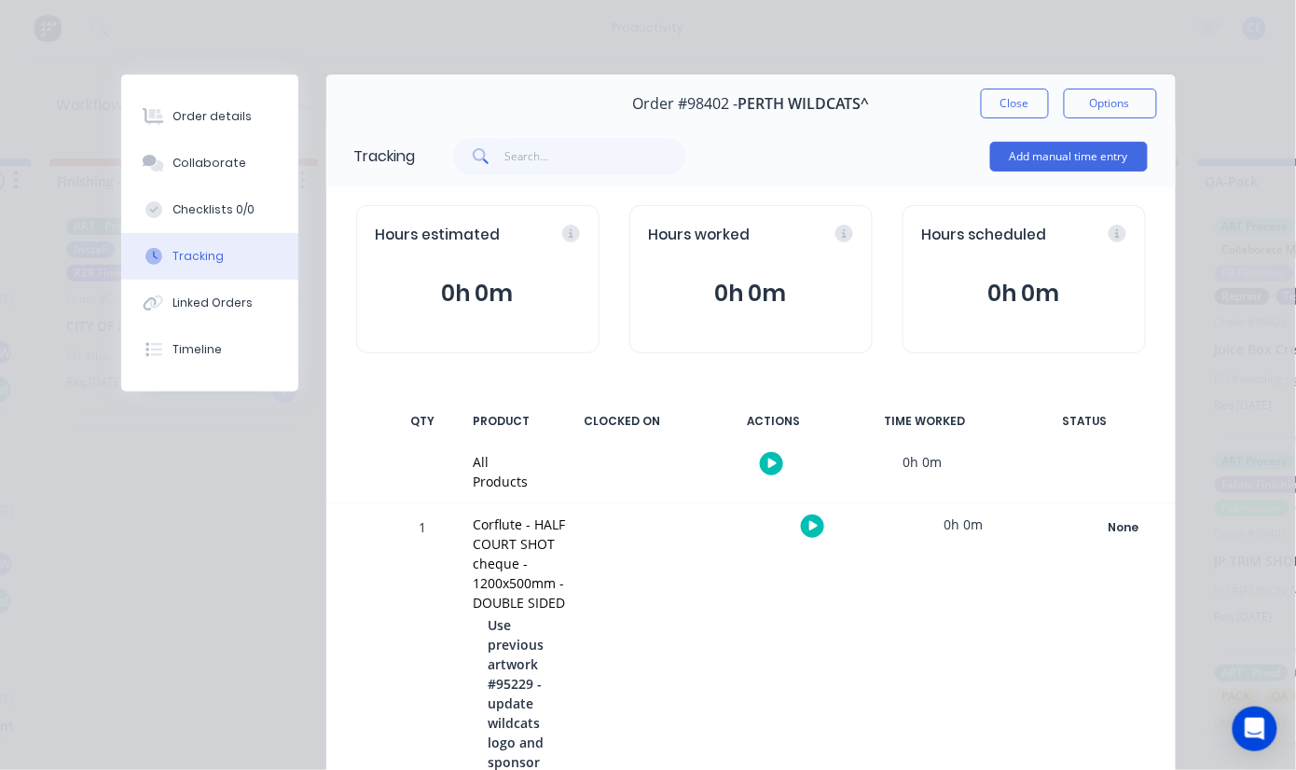
click at [809, 531] on icon "button" at bounding box center [813, 526] width 9 height 12
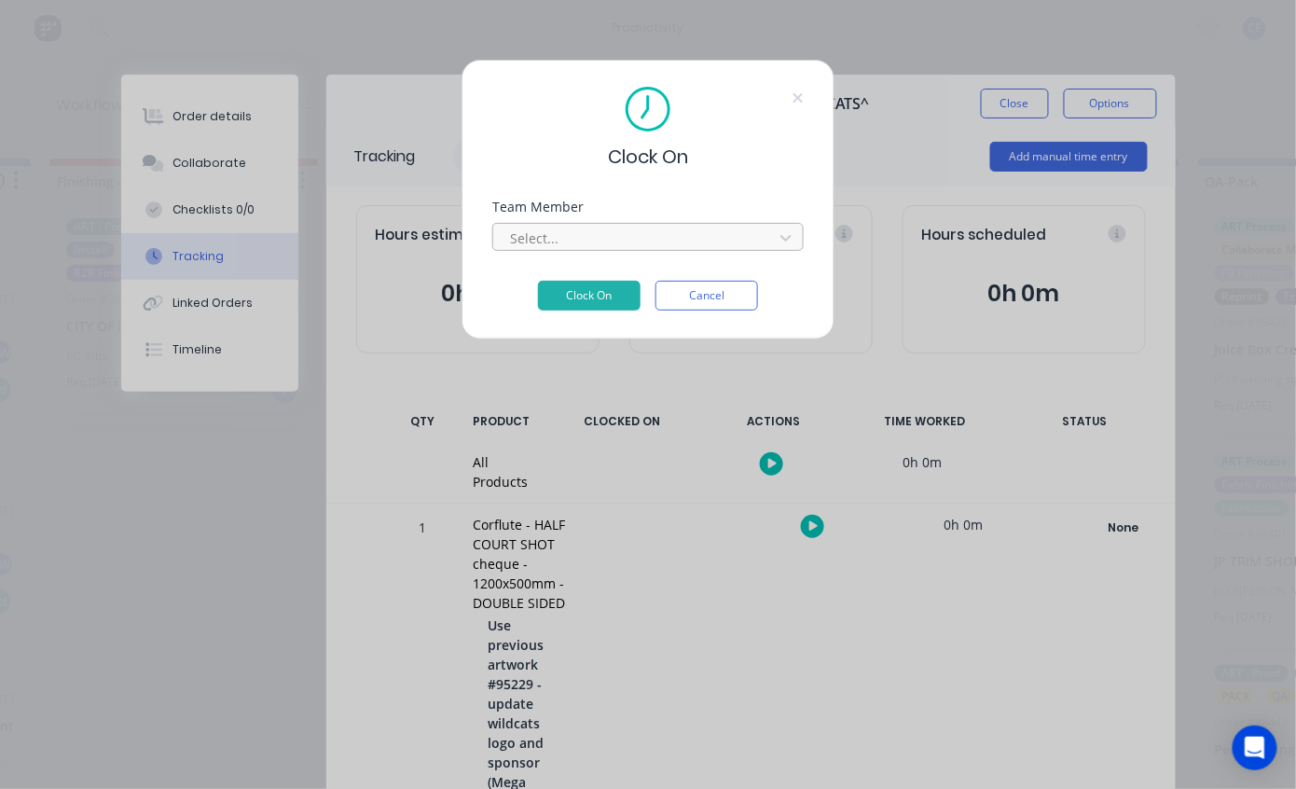
click at [535, 240] on div at bounding box center [635, 238] width 255 height 23
click at [553, 231] on div at bounding box center [635, 238] width 255 height 23
type input "PRO"
click at [538, 281] on button "Clock On" at bounding box center [589, 296] width 103 height 30
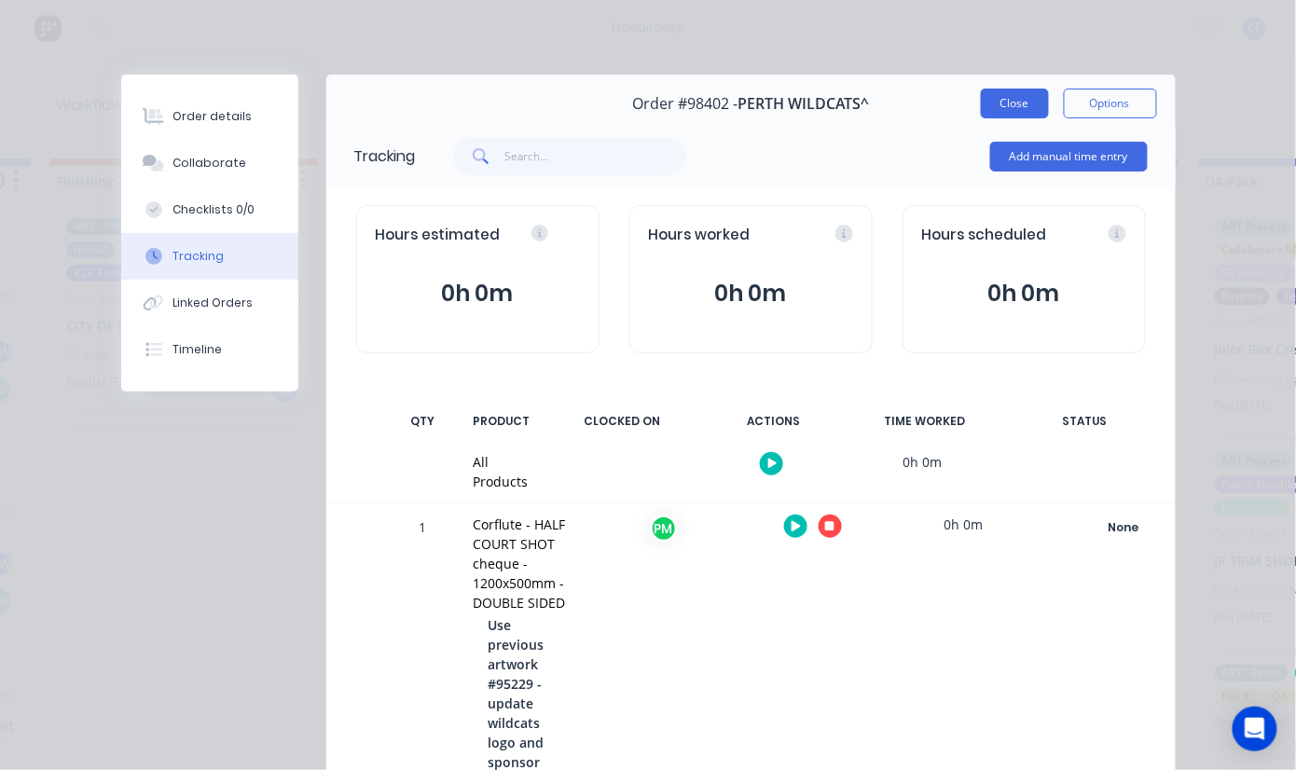
click at [989, 104] on button "Close" at bounding box center [1015, 104] width 68 height 30
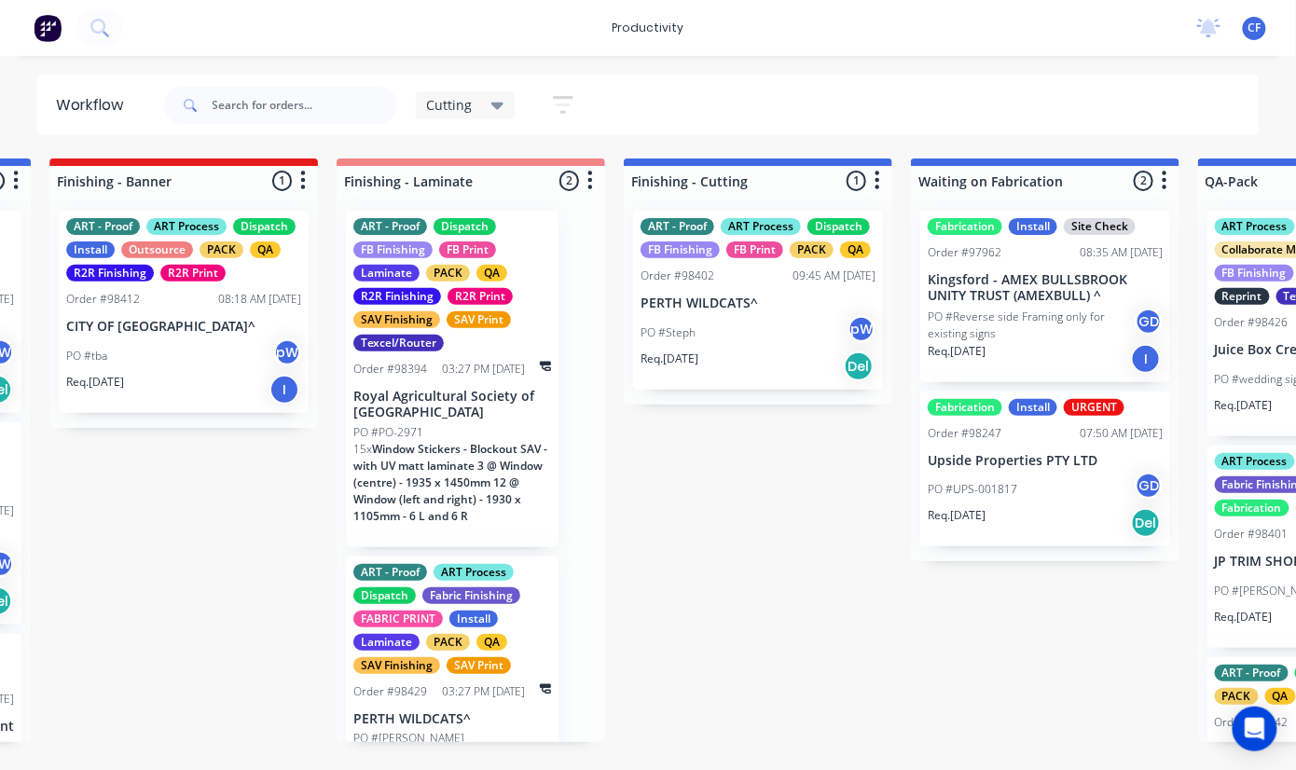
click at [757, 291] on div "ART - Proof ART Process Dispatch FB Finishing FB Print PACK QA Order #98402 09:…" at bounding box center [758, 300] width 250 height 179
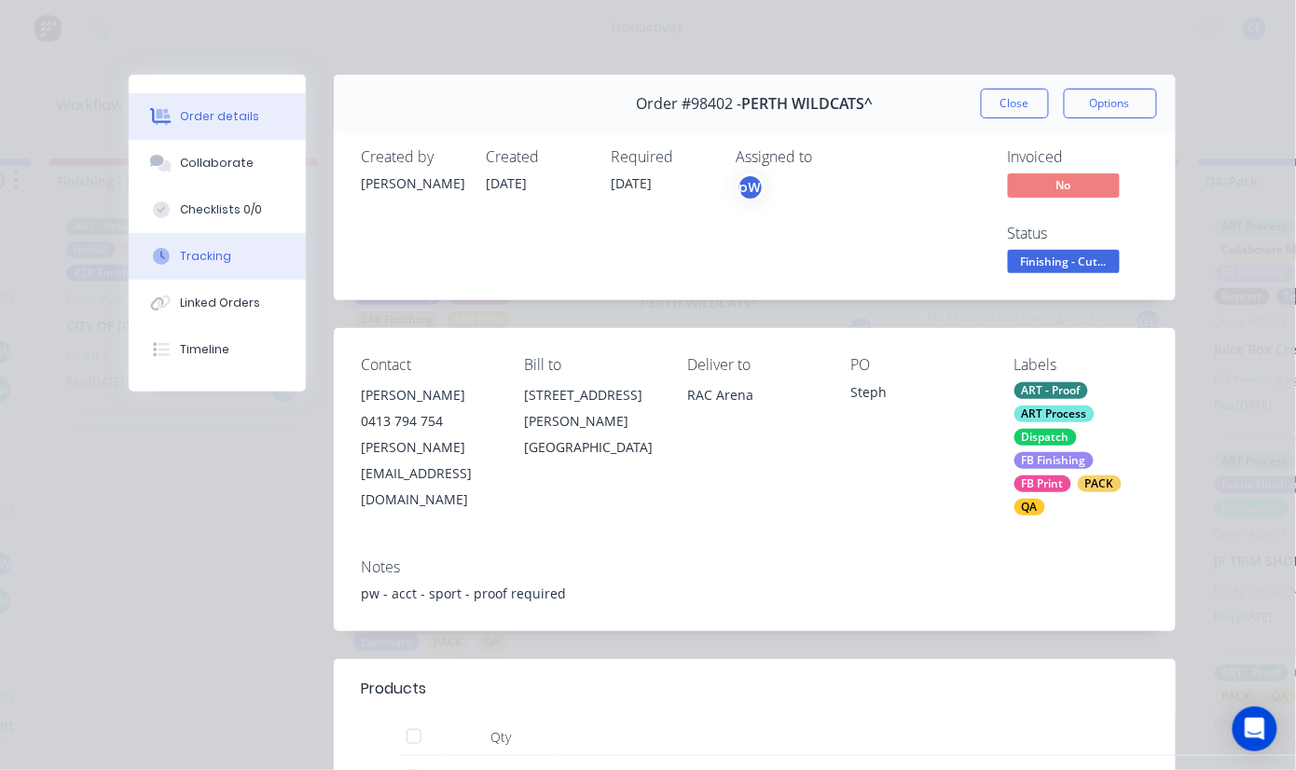
click at [199, 235] on button "Tracking" at bounding box center [217, 256] width 177 height 47
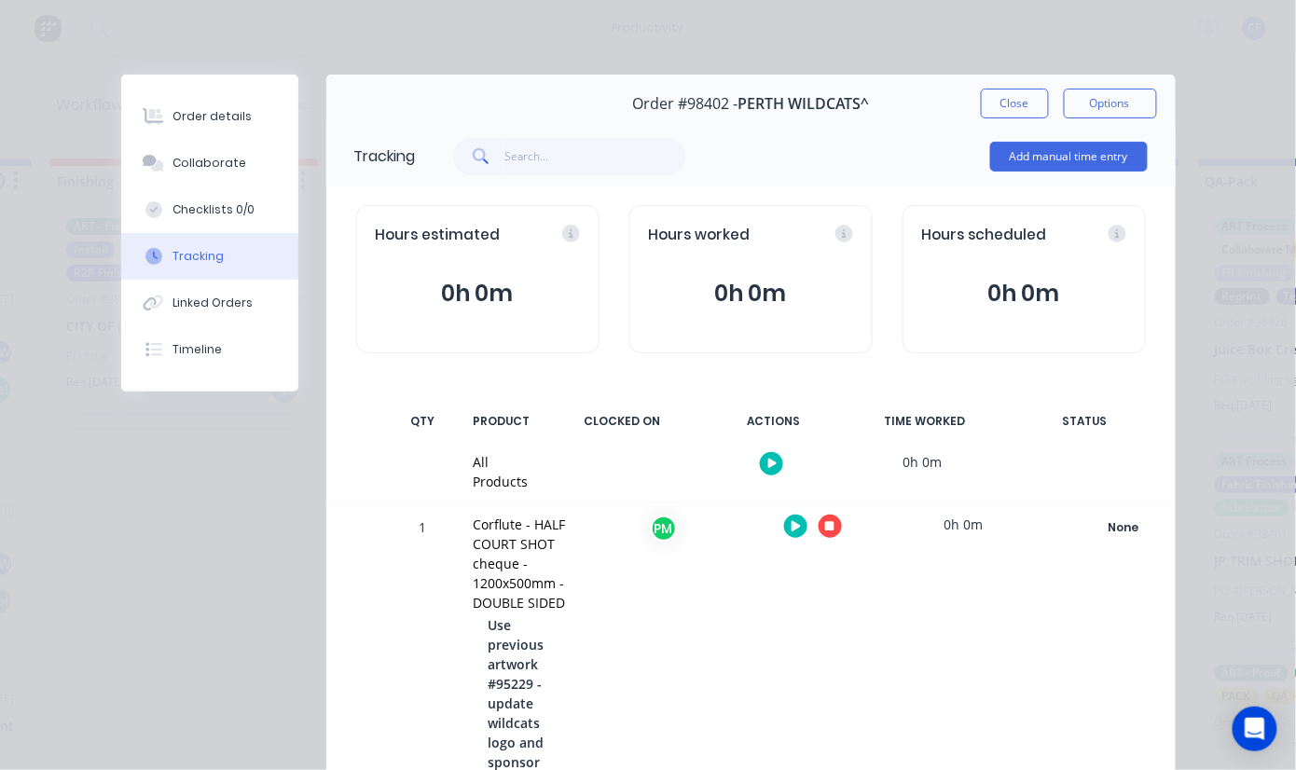
click at [825, 530] on icon "button" at bounding box center [829, 526] width 9 height 9
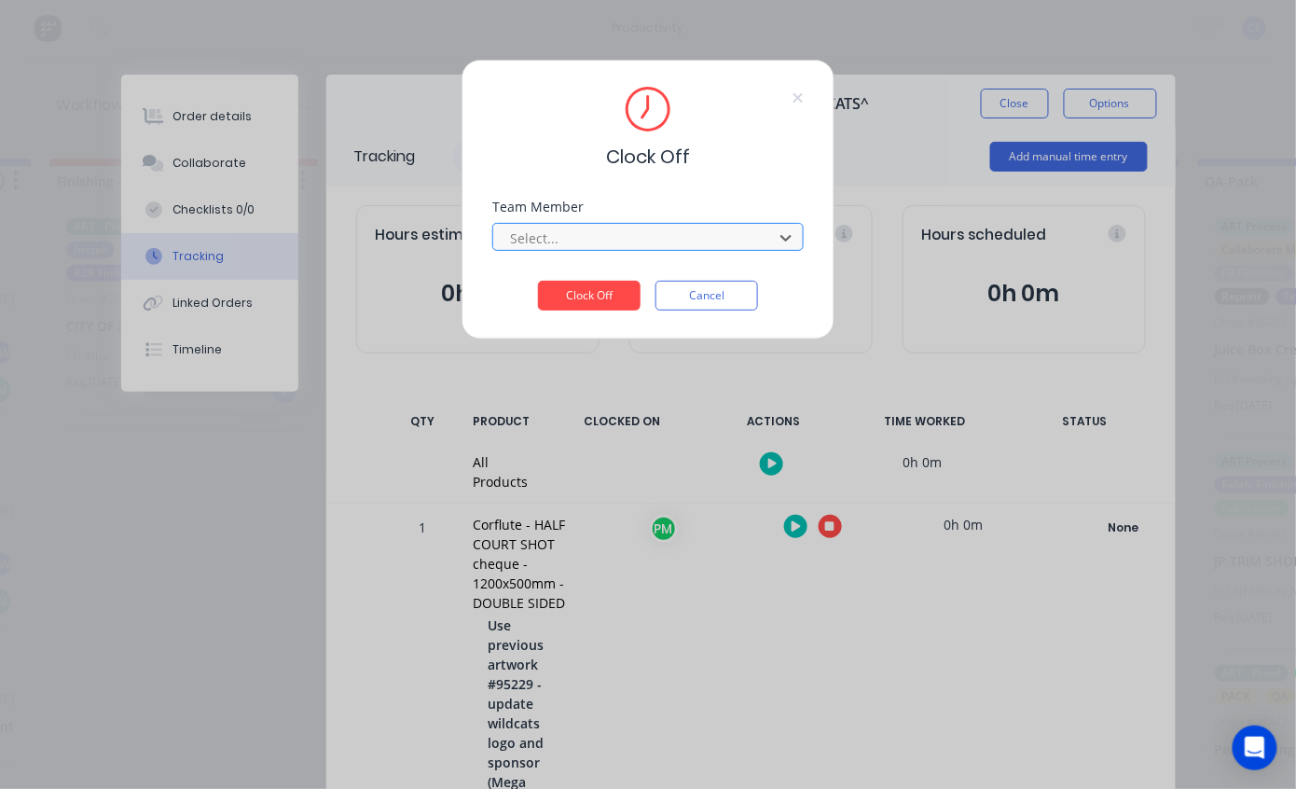
click at [560, 243] on div at bounding box center [635, 238] width 255 height 23
type input "PRO"
click at [538, 281] on button "Clock Off" at bounding box center [589, 296] width 103 height 30
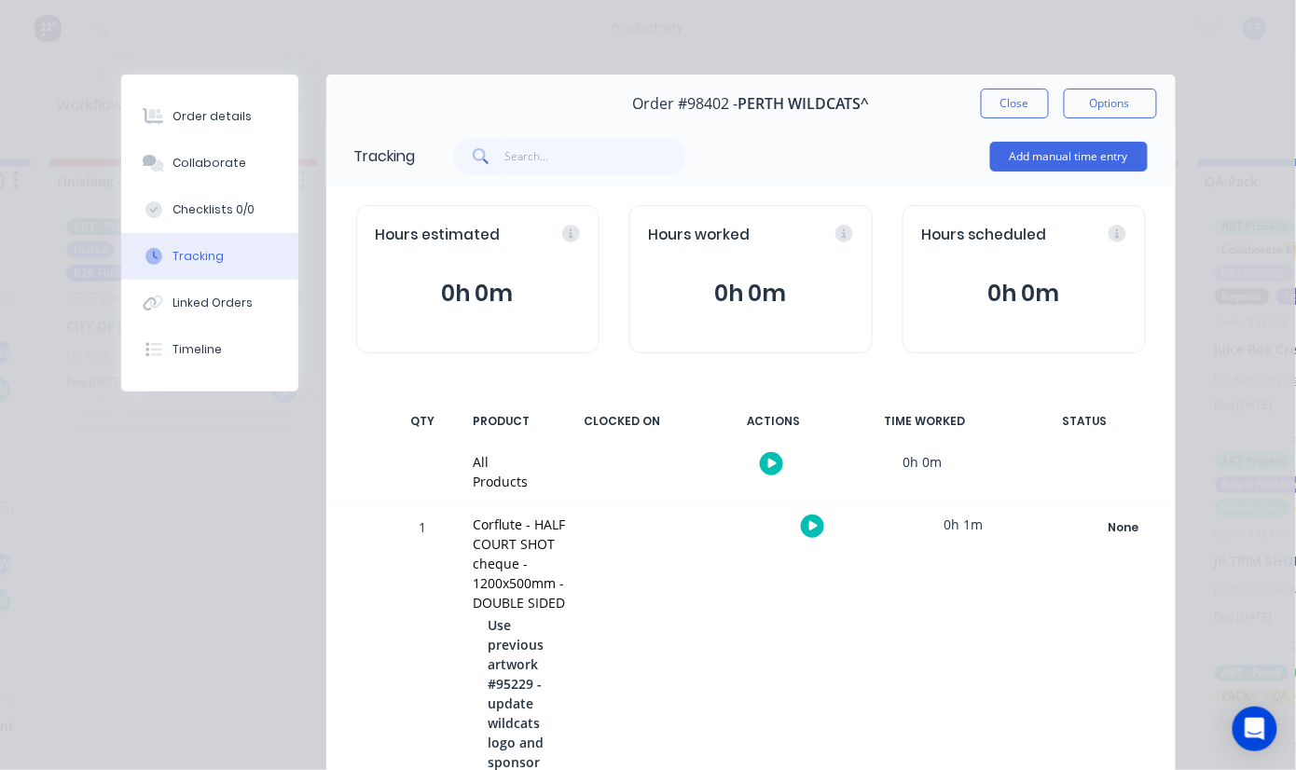
click at [814, 515] on div at bounding box center [813, 526] width 140 height 46
click at [788, 534] on div at bounding box center [813, 526] width 140 height 46
click at [809, 527] on icon "button" at bounding box center [813, 526] width 9 height 10
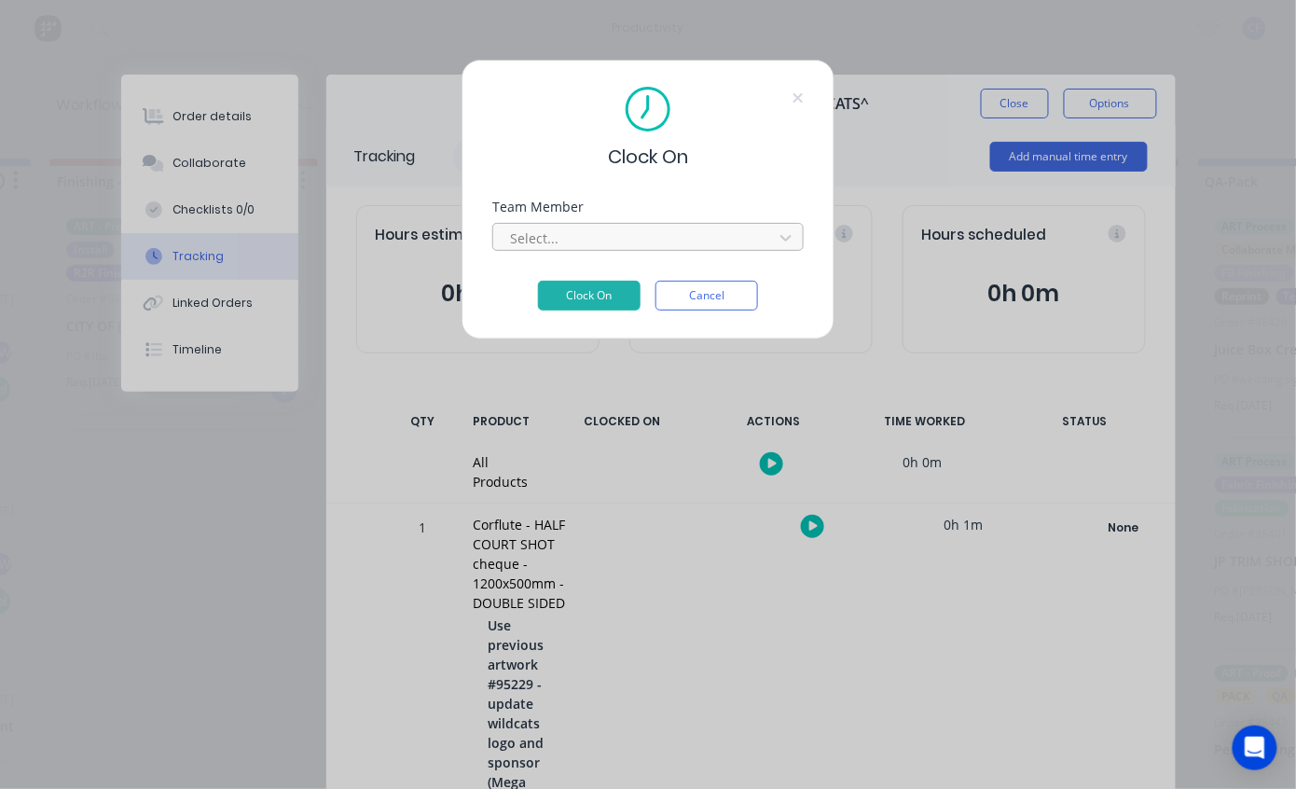
click at [513, 233] on div at bounding box center [635, 238] width 255 height 23
type input "PRO"
click at [538, 281] on button "Clock On" at bounding box center [589, 296] width 103 height 30
